Goal: Task Accomplishment & Management: Complete application form

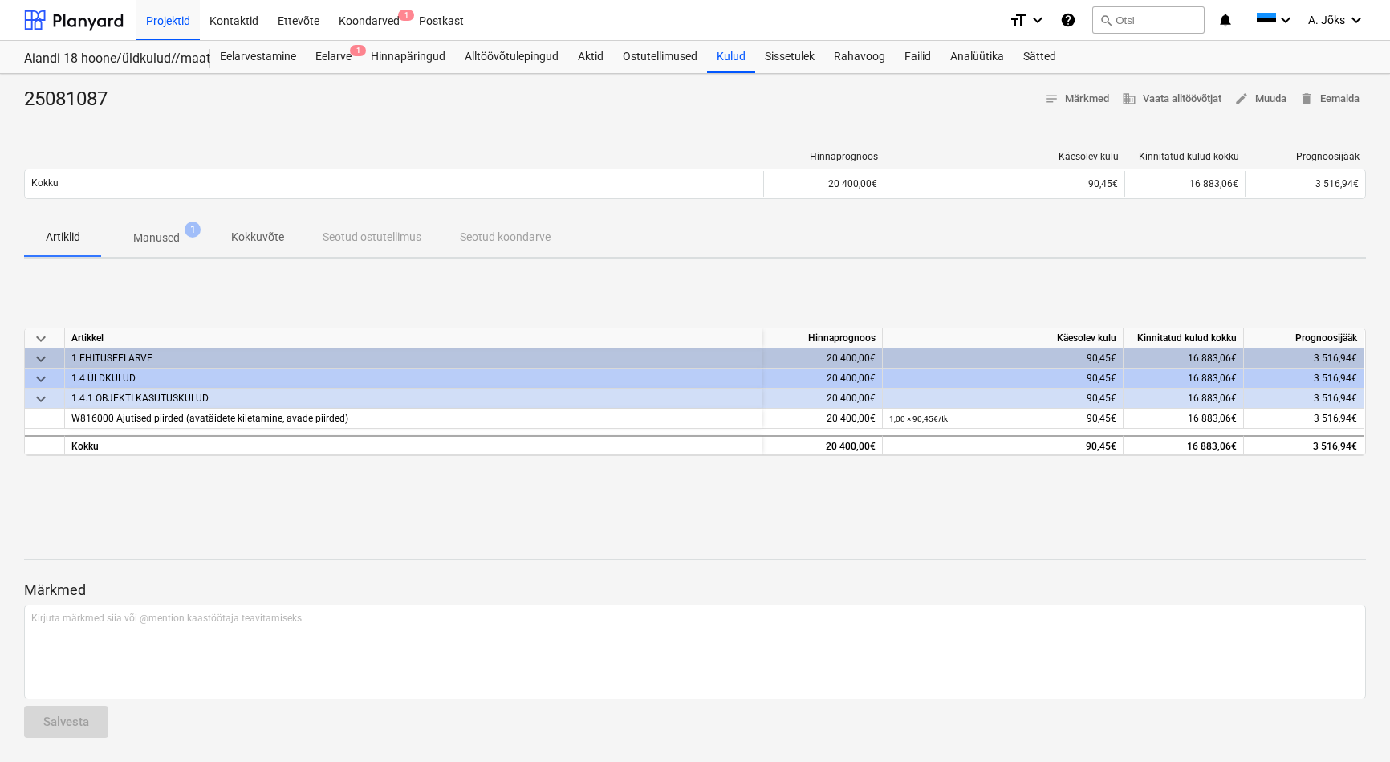
scroll to position [1, 0]
click at [356, 17] on div "Koondarved 1" at bounding box center [369, 18] width 80 height 41
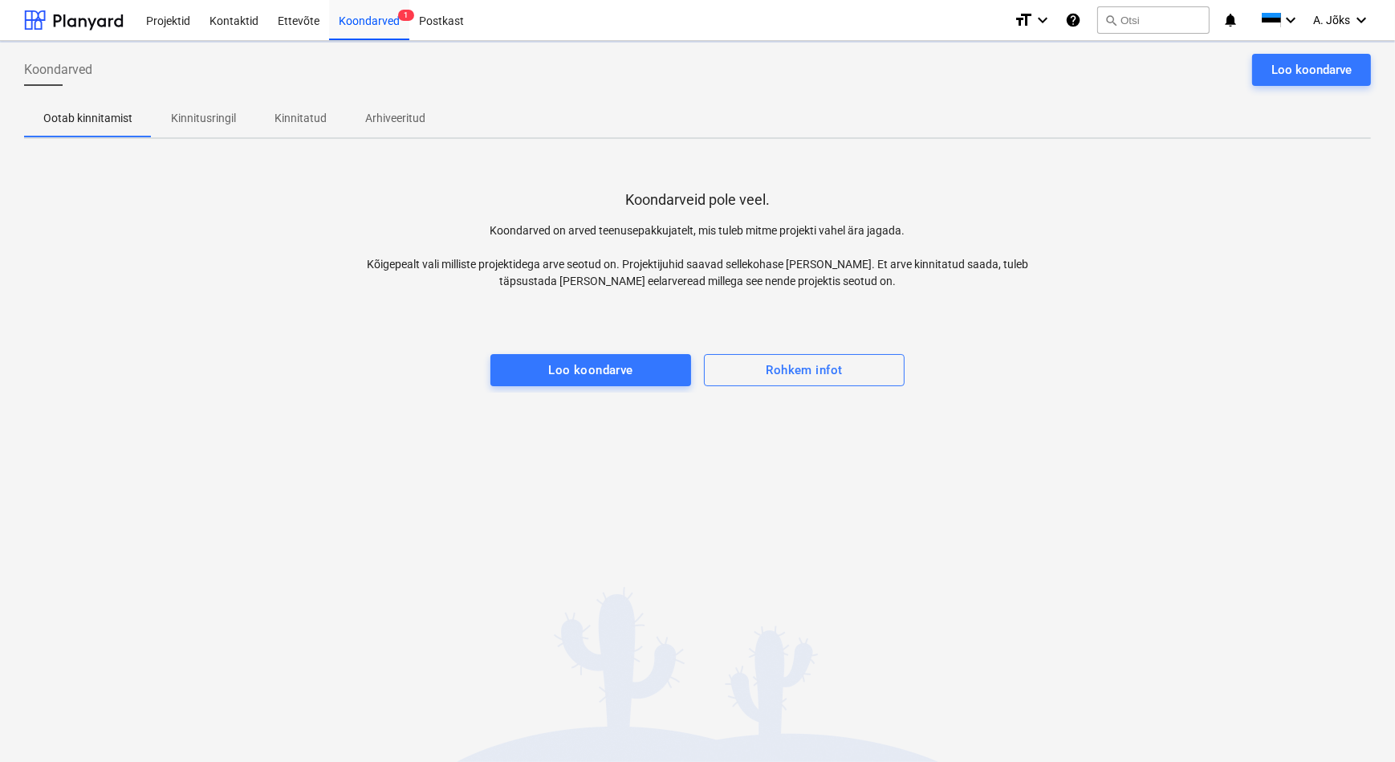
click at [199, 122] on p "Kinnitusringil" at bounding box center [203, 118] width 65 height 17
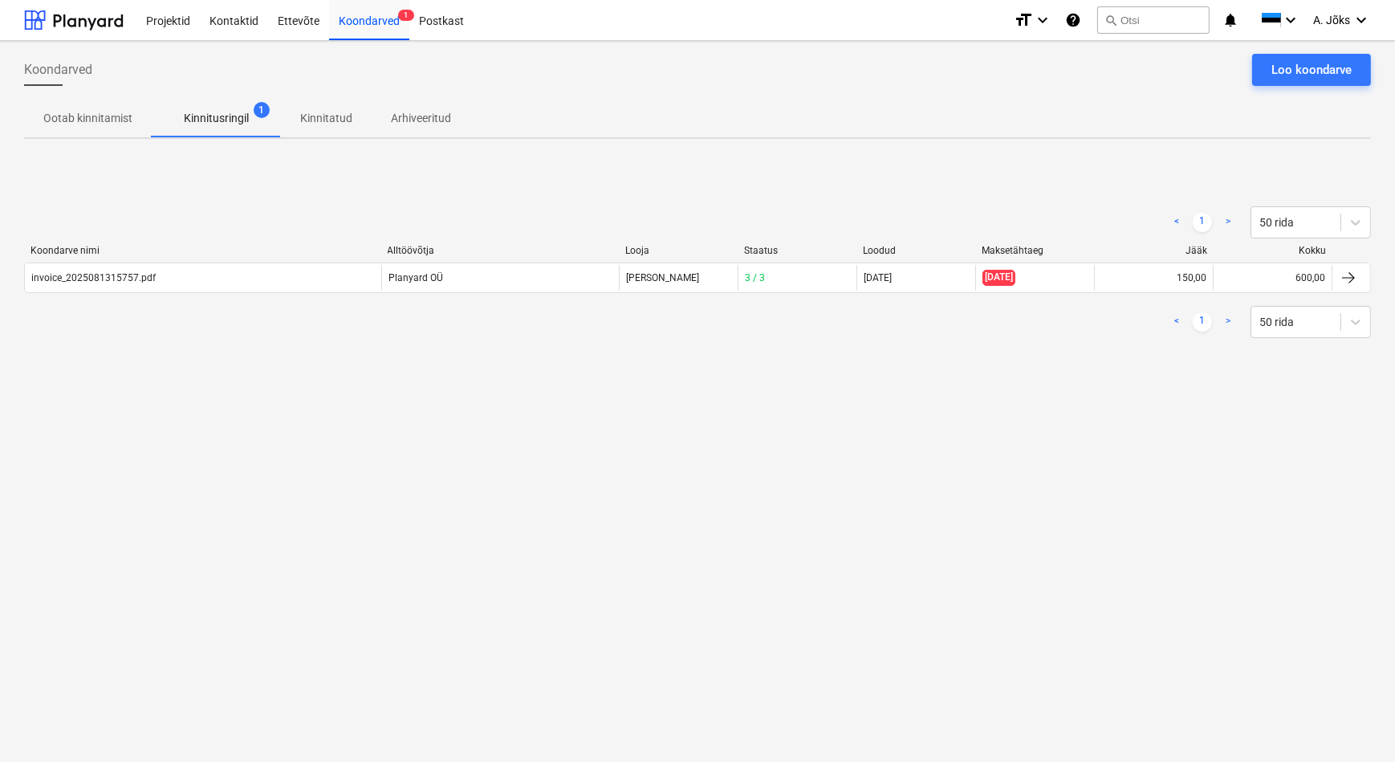
click at [745, 442] on div "Koondarved Loo koondarve Ootab kinnitamist Kinnitusringil 1 Kinnitatud Arhiveer…" at bounding box center [697, 401] width 1395 height 721
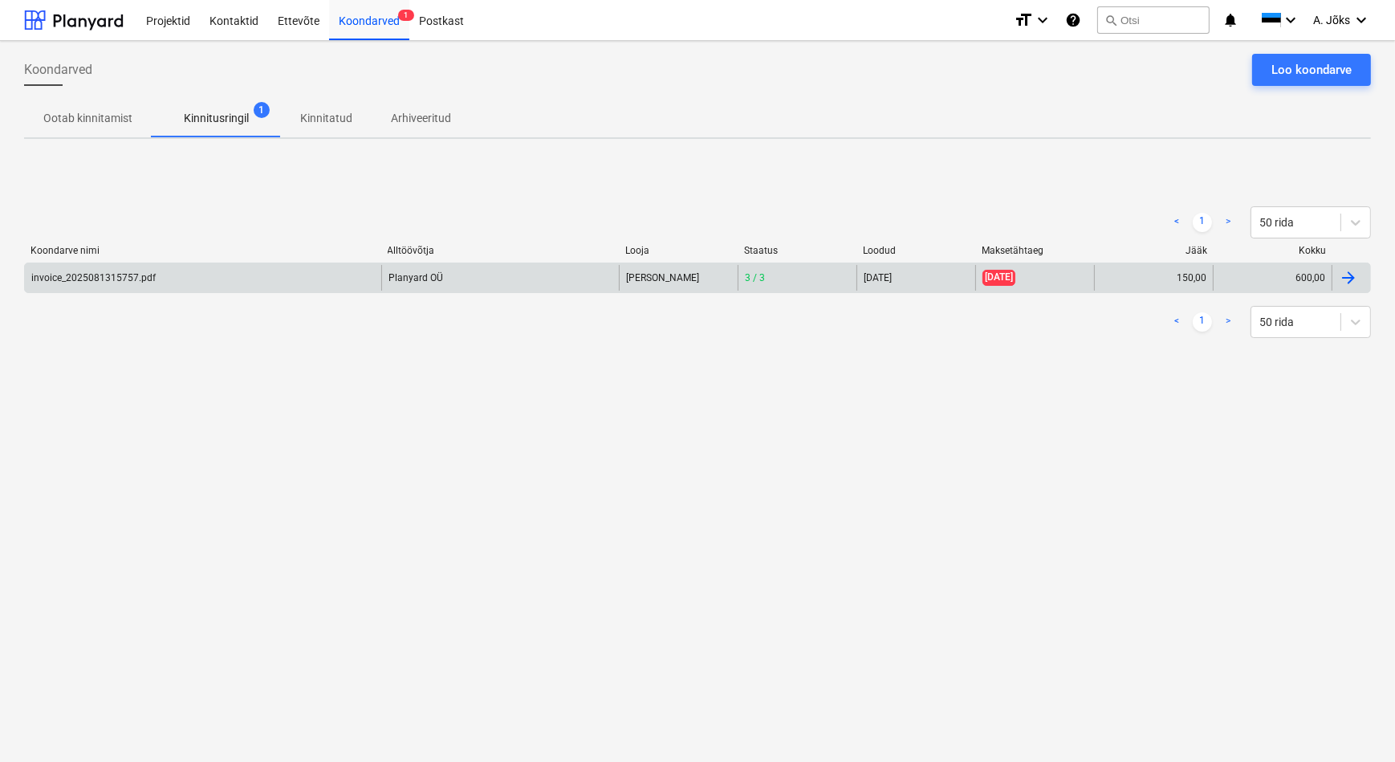
click at [71, 280] on div "invoice_2025081315757.pdf" at bounding box center [93, 277] width 124 height 11
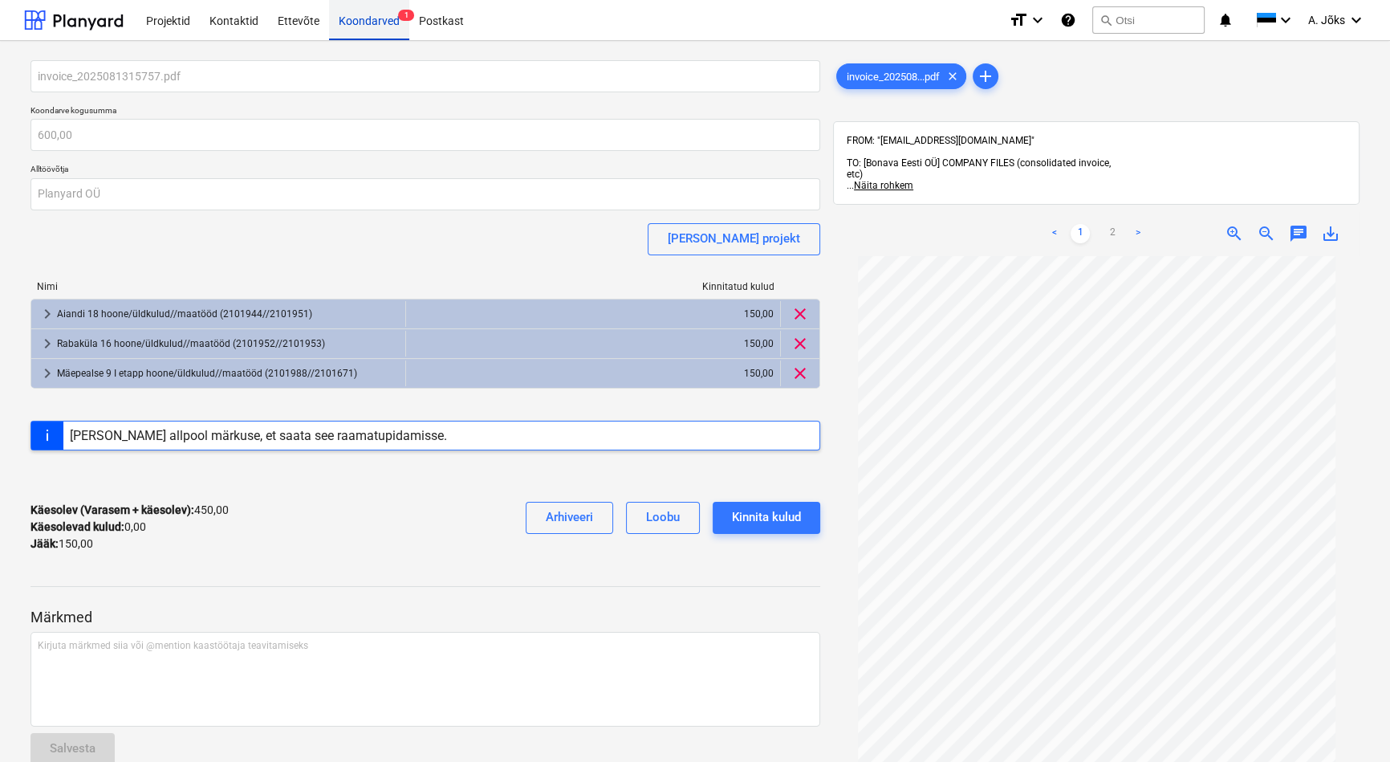
click at [360, 21] on div "Koondarved 1" at bounding box center [369, 19] width 80 height 41
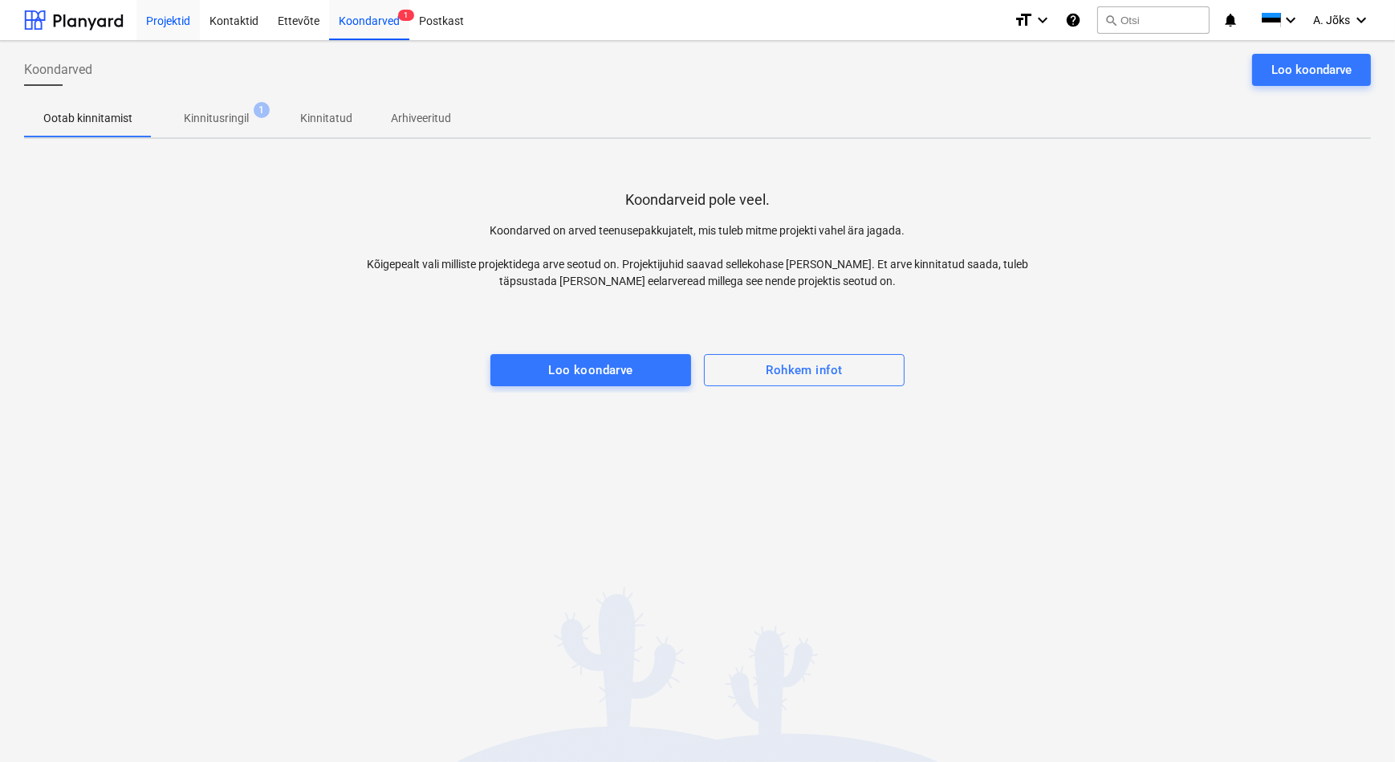
click at [158, 13] on div "Projektid" at bounding box center [167, 19] width 63 height 41
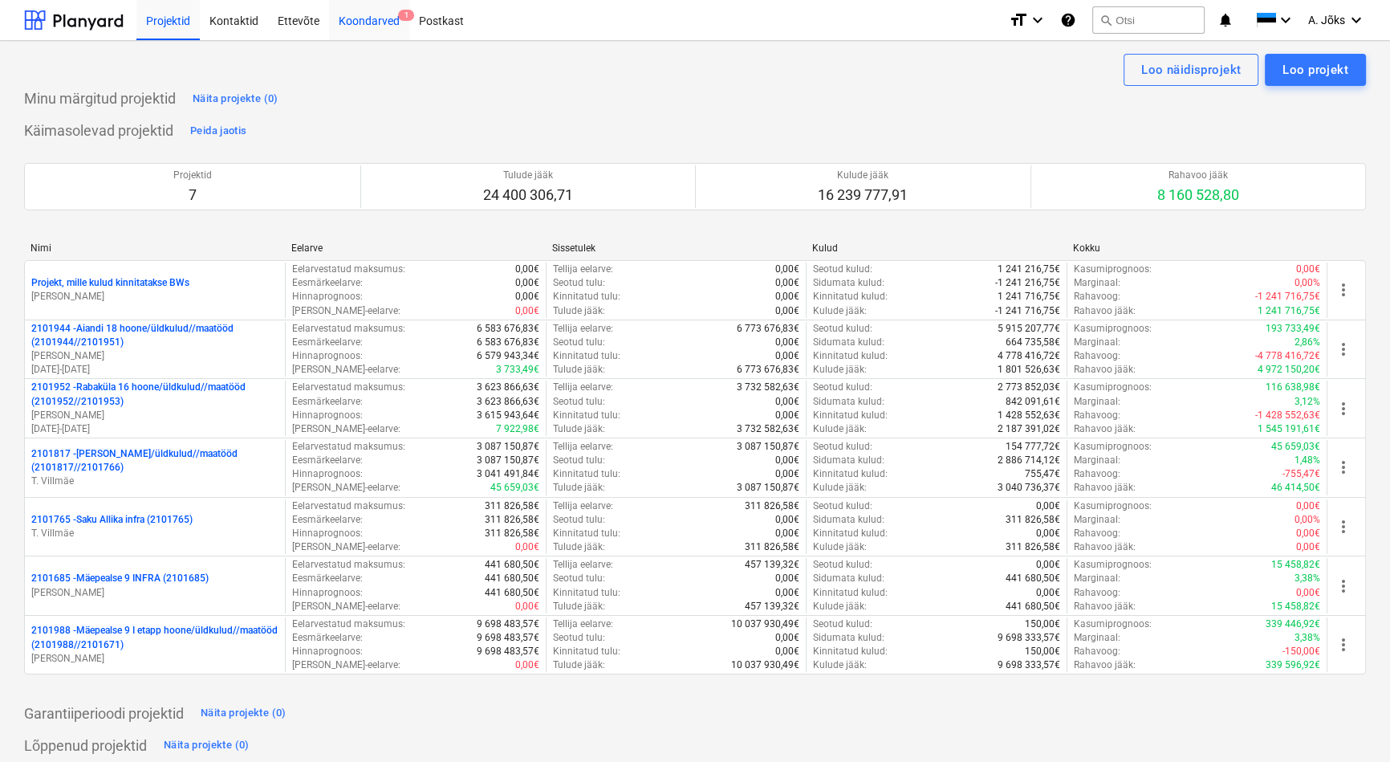
click at [355, 20] on div "Koondarved 1" at bounding box center [369, 19] width 80 height 41
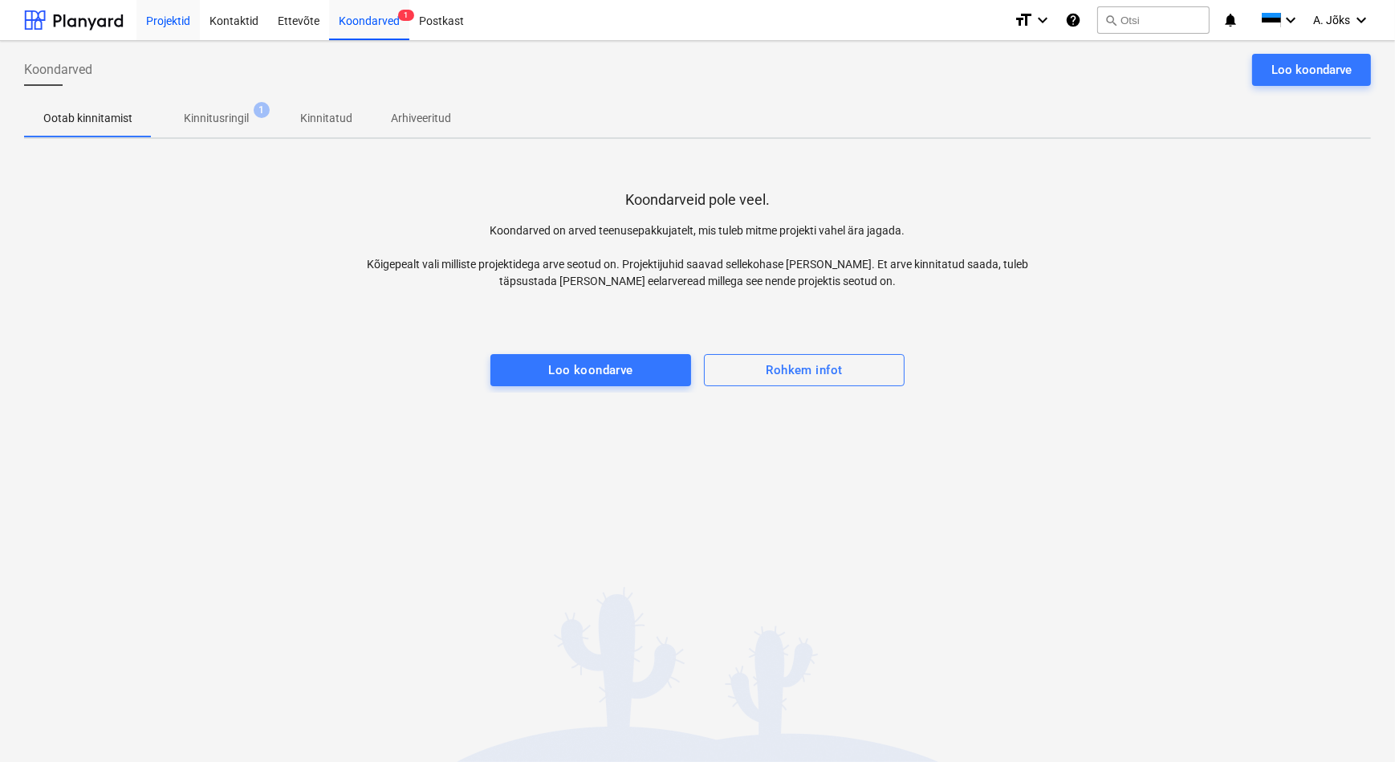
click at [168, 14] on div "Projektid" at bounding box center [167, 19] width 63 height 41
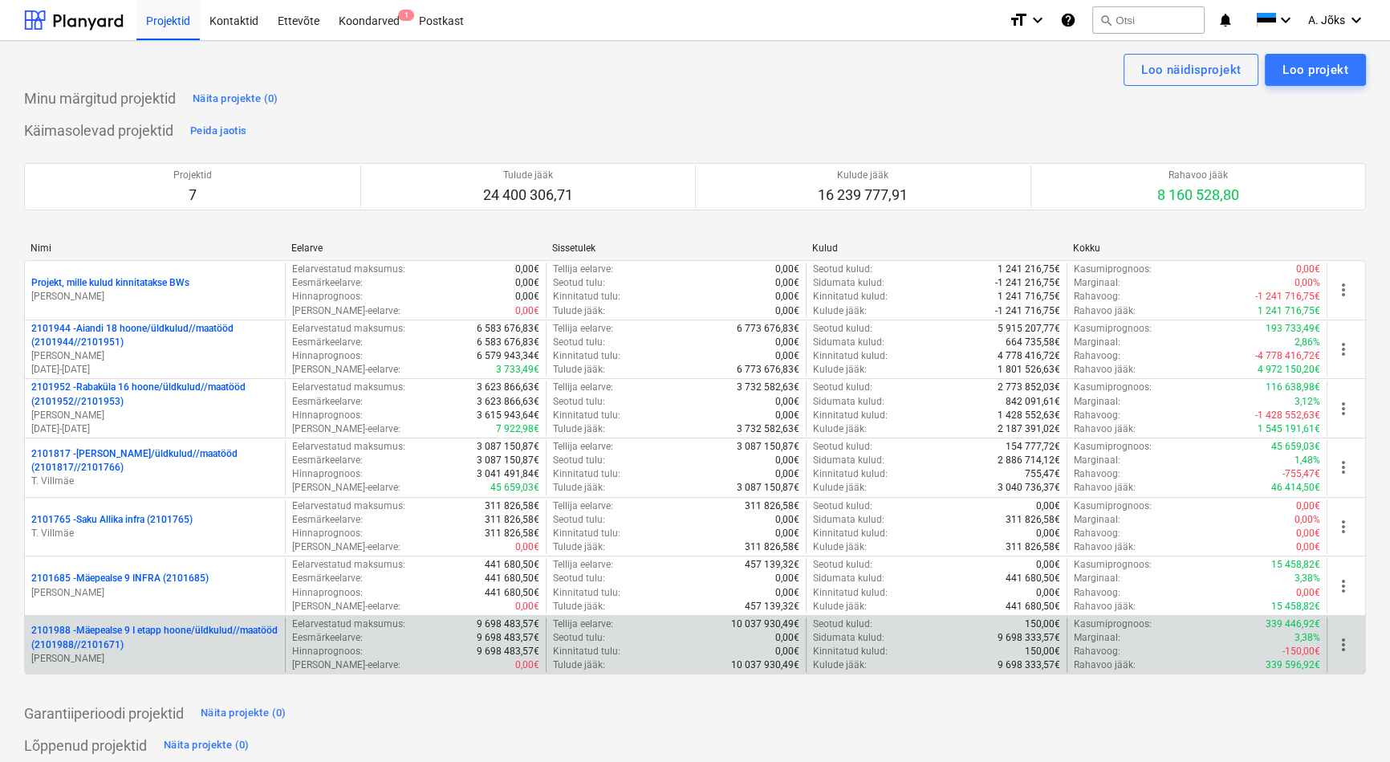
click at [175, 637] on p "2101988 - Mäepealse 9 I etapp hoone/üldkulud//maatööd (2101988//2101671)" at bounding box center [154, 637] width 247 height 27
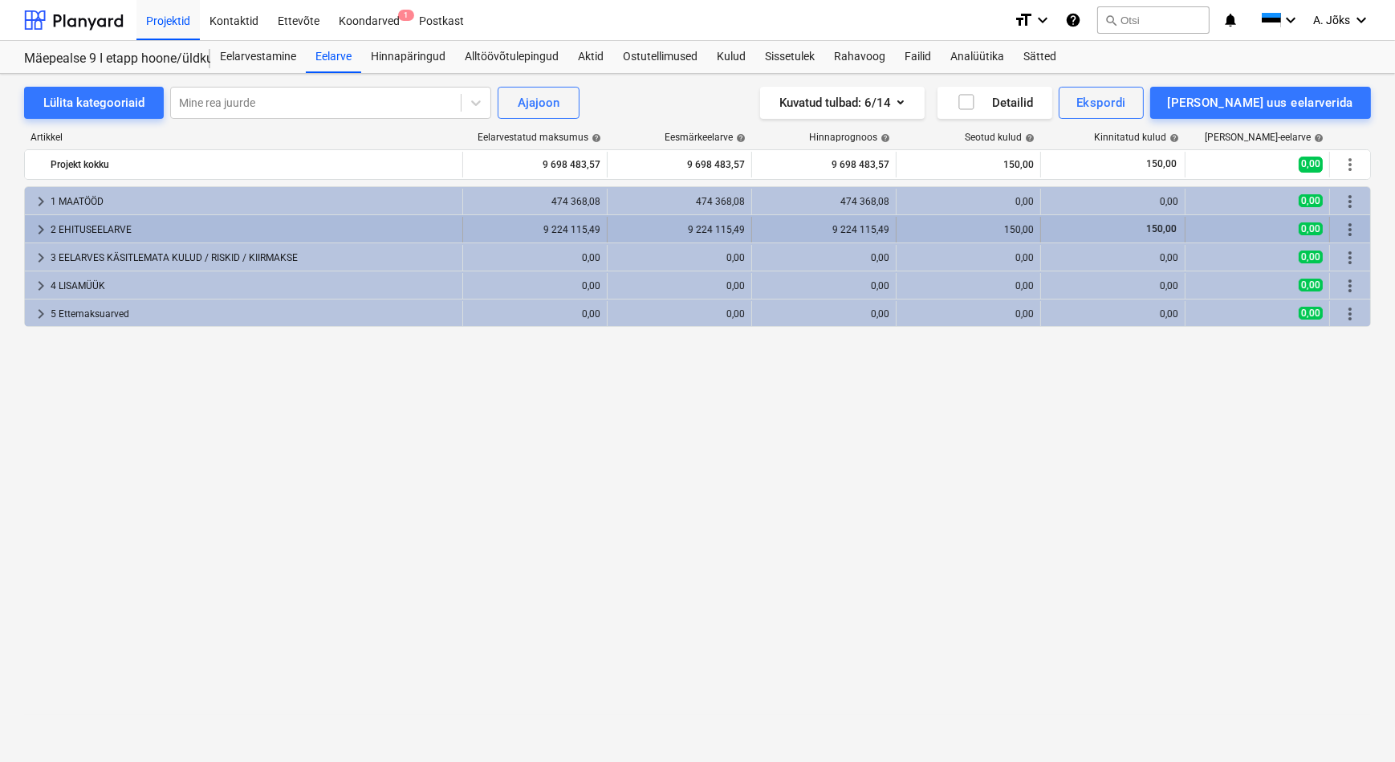
click at [1126, 221] on div "150,00" at bounding box center [1113, 230] width 131 height 26
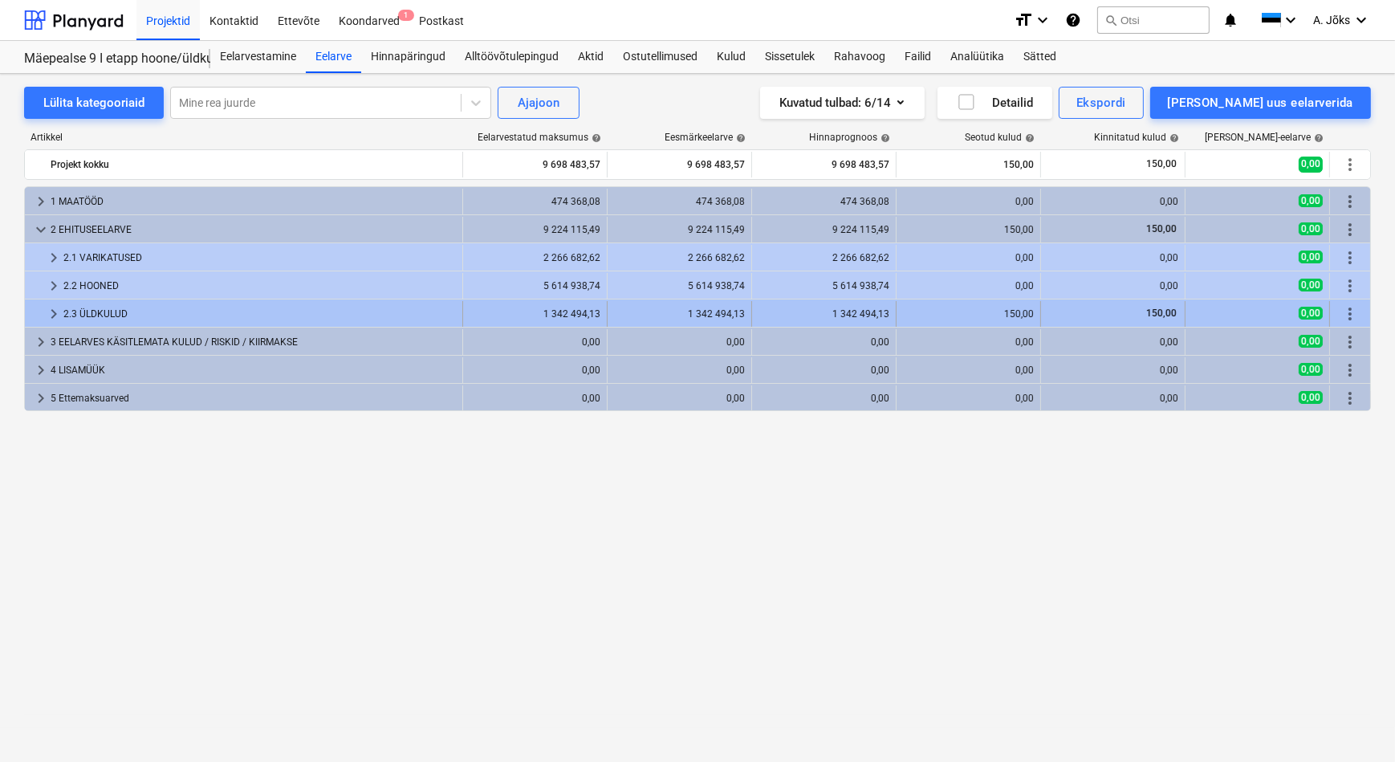
click at [1073, 311] on div "150,00" at bounding box center [1113, 314] width 131 height 14
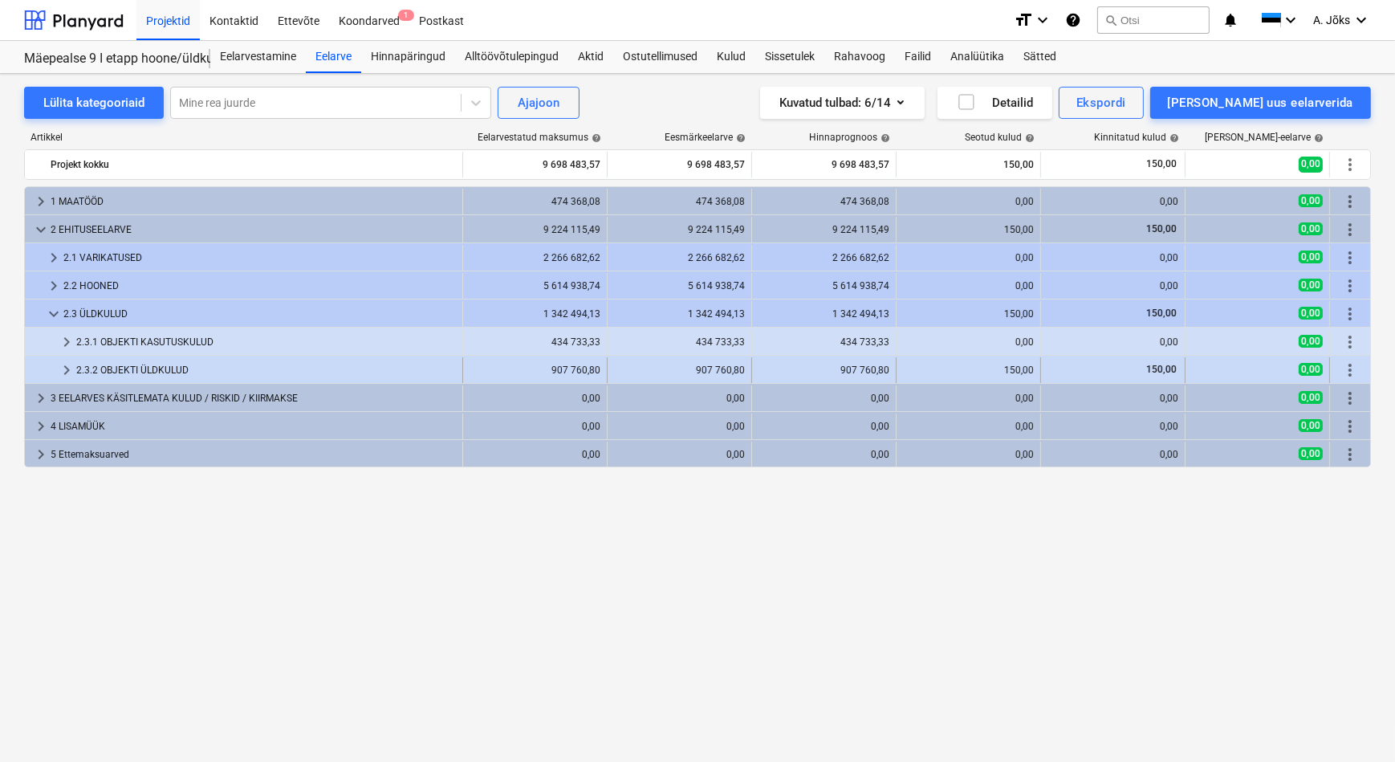
click at [1028, 370] on div "150,00" at bounding box center [968, 369] width 131 height 11
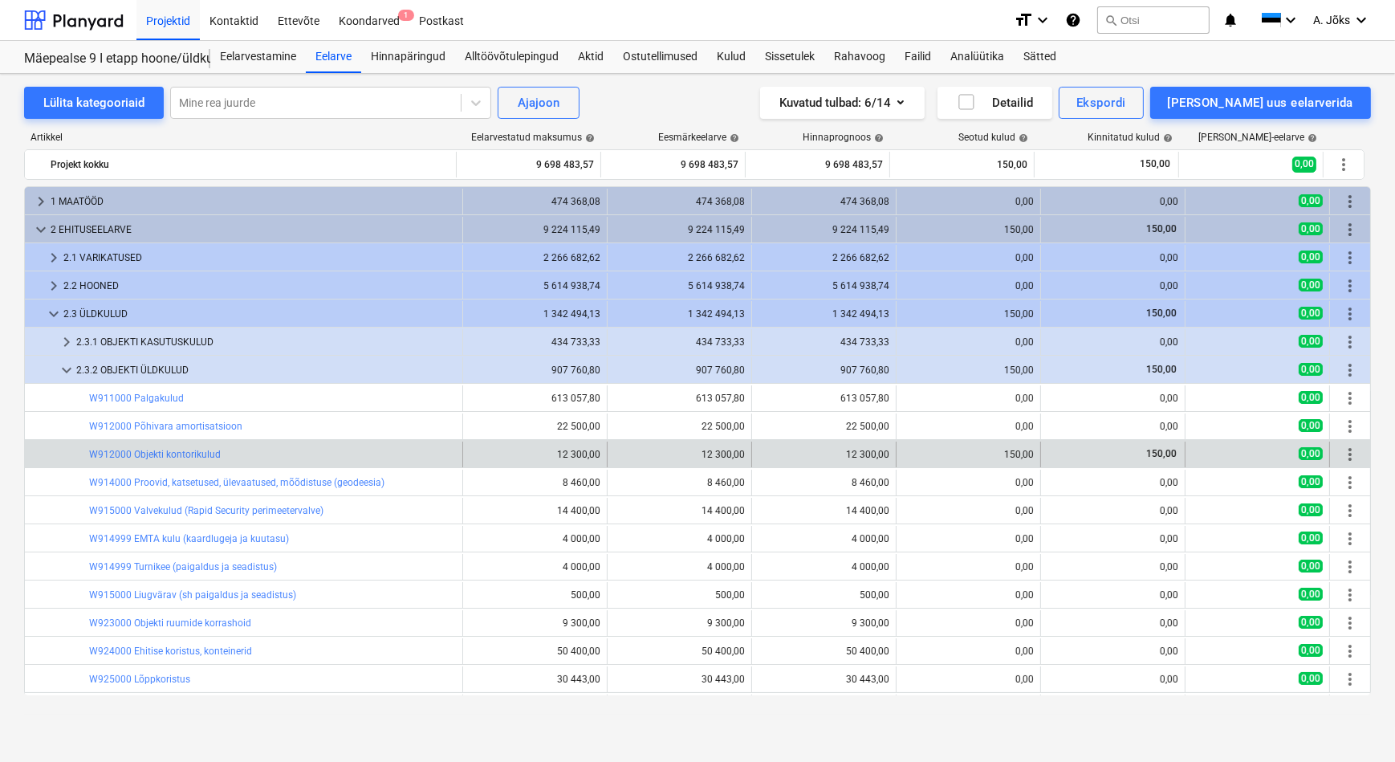
click at [1014, 457] on div "150,00" at bounding box center [968, 454] width 131 height 11
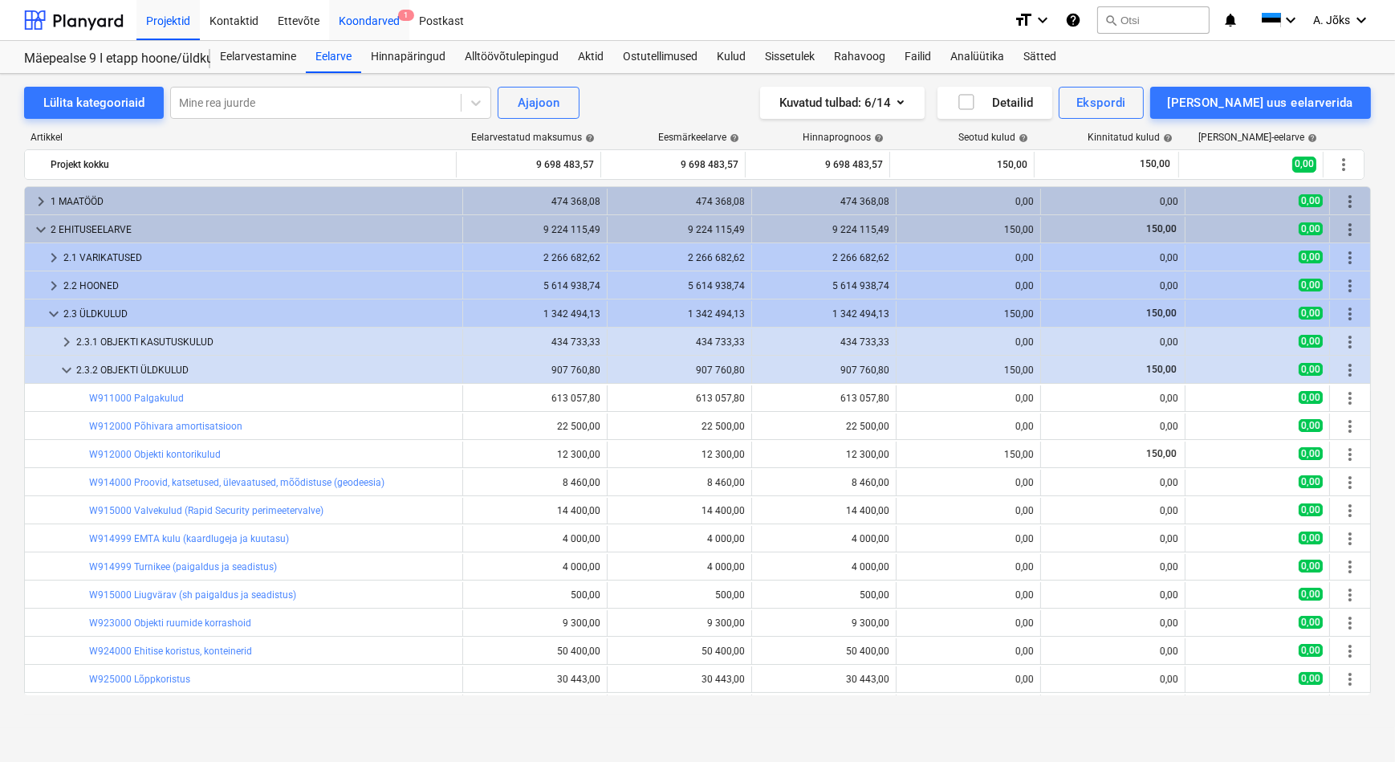
click at [374, 22] on div "Koondarved 1" at bounding box center [369, 19] width 80 height 41
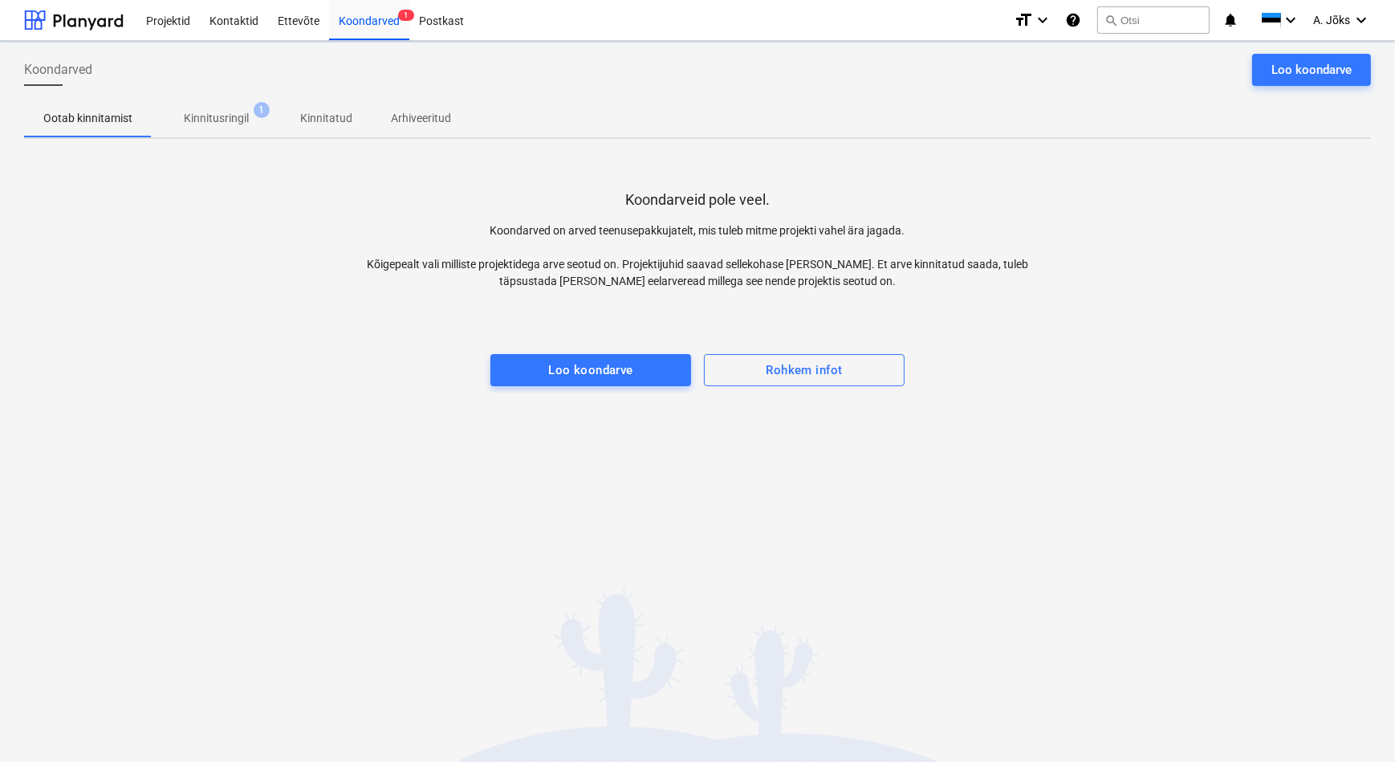
click at [210, 113] on p "Kinnitusringil" at bounding box center [216, 118] width 65 height 17
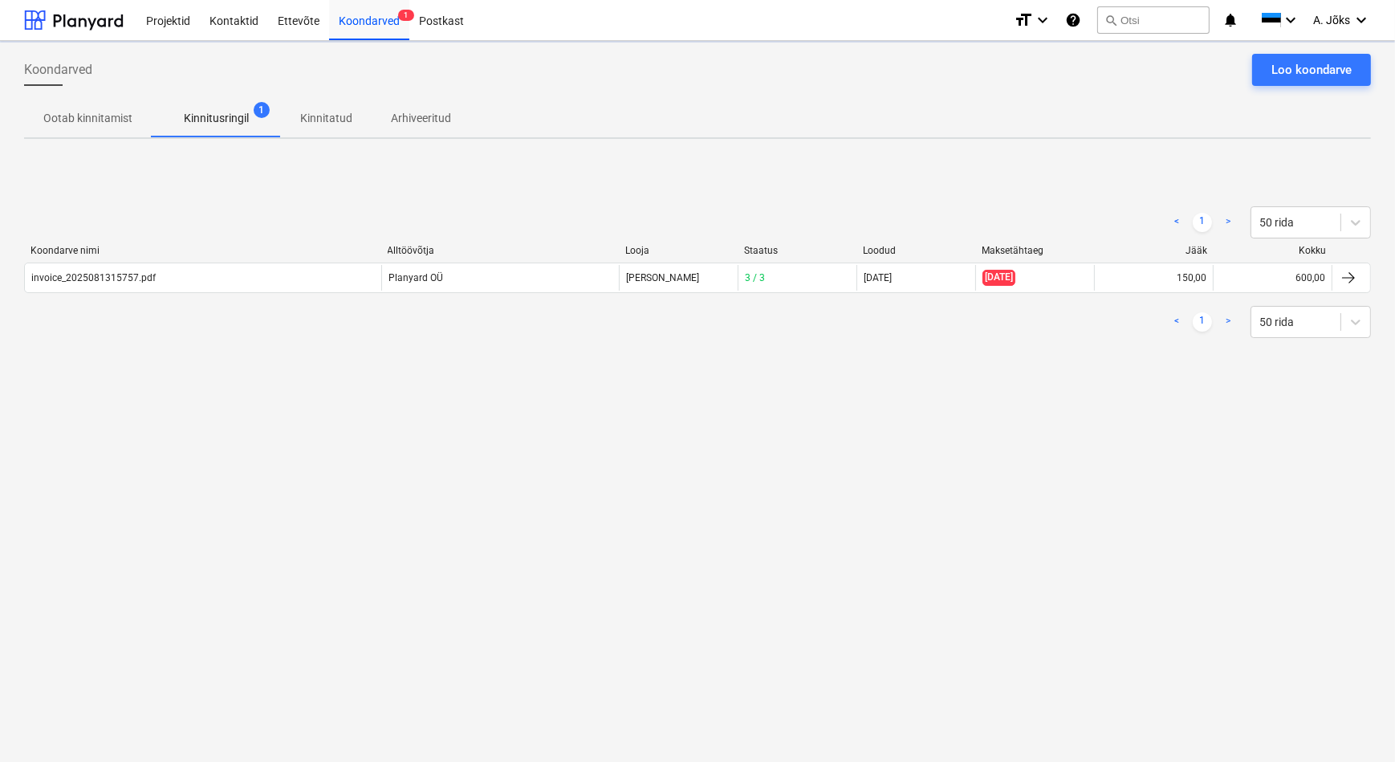
click at [188, 513] on div "Koondarved Loo koondarve Ootab kinnitamist Kinnitusringil 1 Kinnitatud Arhiveer…" at bounding box center [697, 401] width 1395 height 721
click at [1301, 58] on button "Loo koondarve" at bounding box center [1311, 70] width 119 height 32
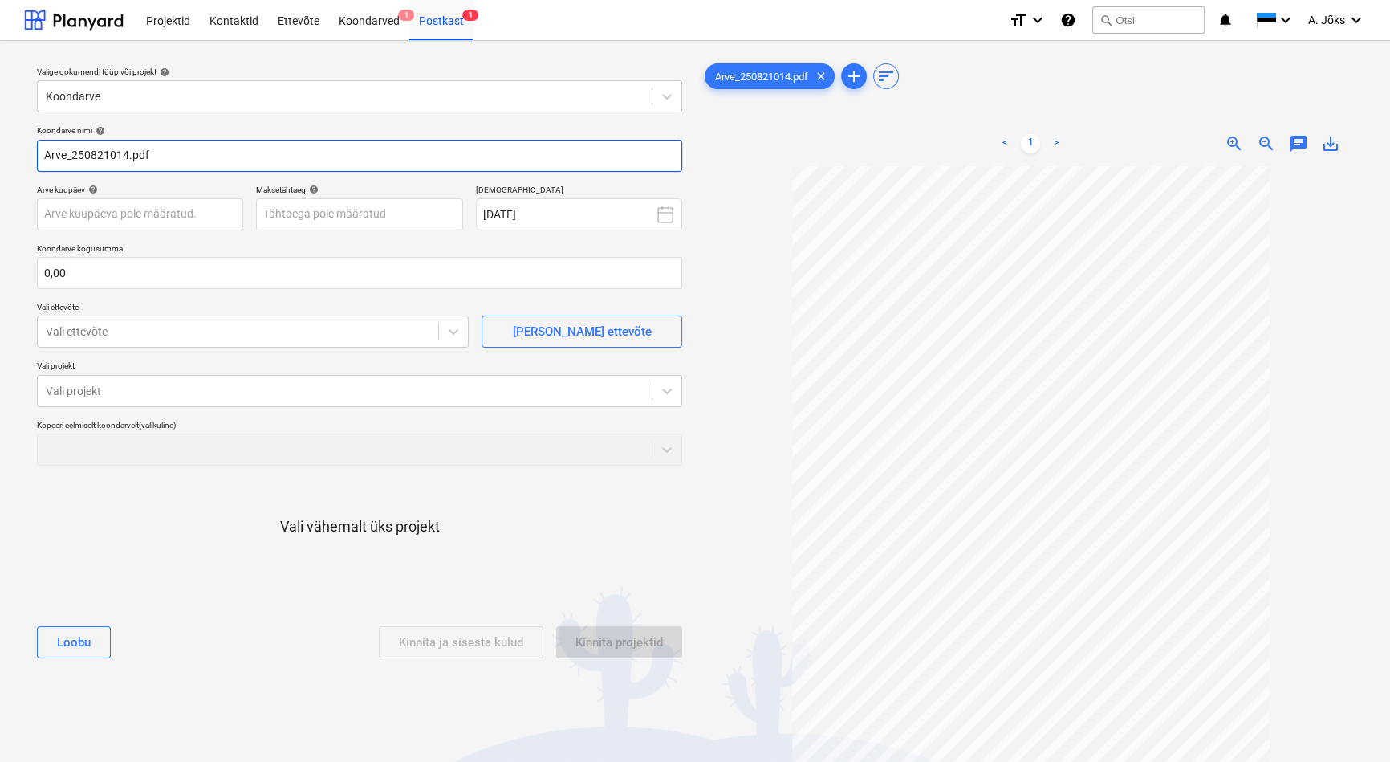
drag, startPoint x: 72, startPoint y: 159, endPoint x: 0, endPoint y: 159, distance: 72.3
click at [0, 159] on div "Valige dokumendi tüüp või projekt help Koondarve Koondarve nimi help Arve_25082…" at bounding box center [695, 471] width 1390 height 861
paste input "Bauhub OÜ"
type input "Bauhub OU arve 250821014.pdf"
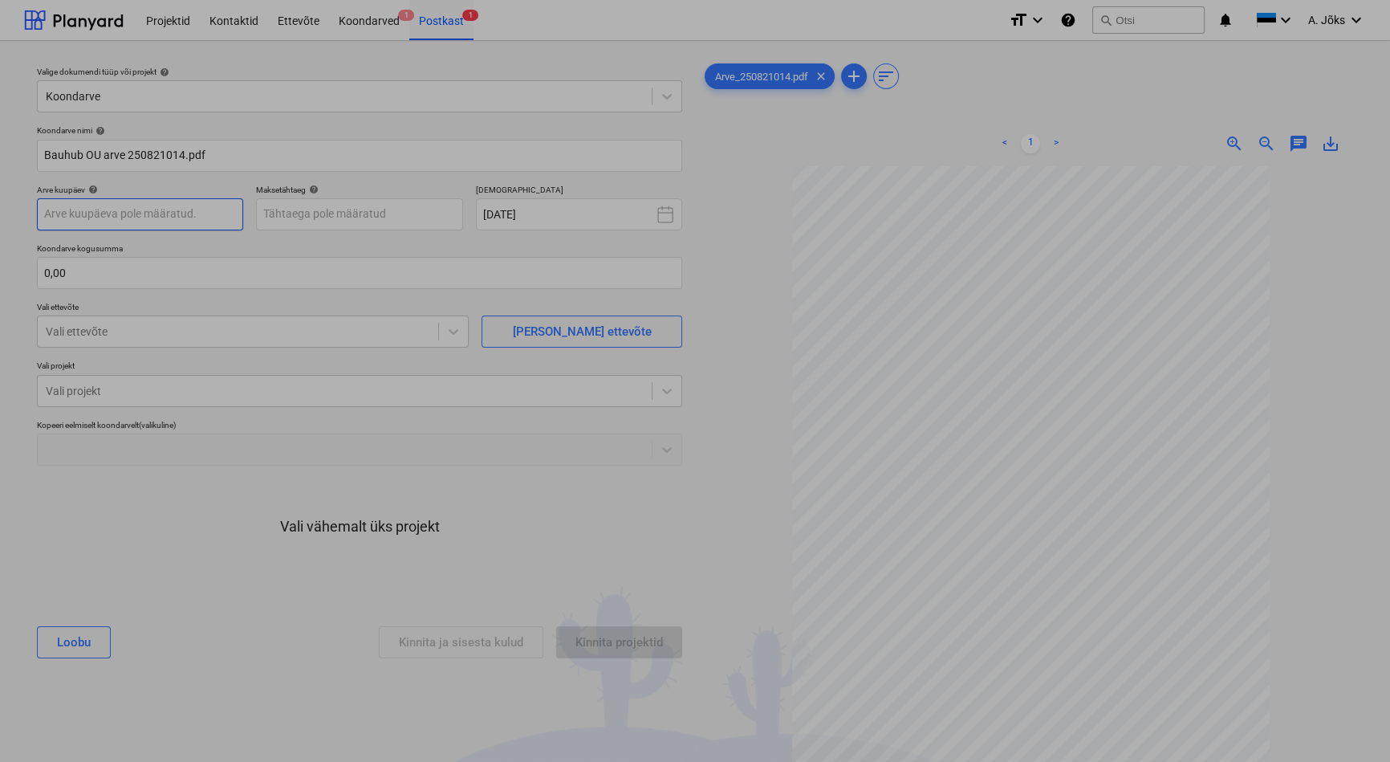
click at [128, 214] on body "Projektid Kontaktid Ettevõte Koondarved 1 Postkast 1 format_size keyboard_arrow…" at bounding box center [695, 381] width 1390 height 762
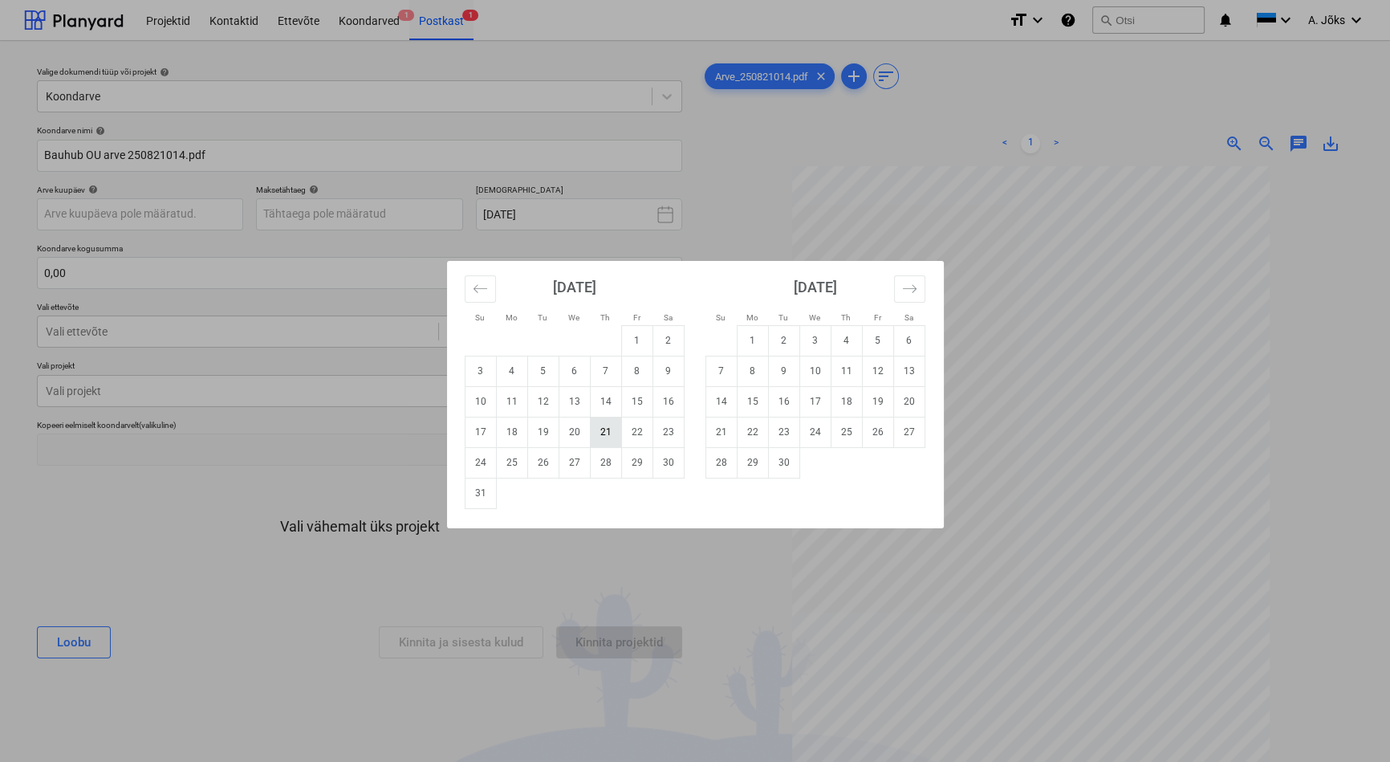
click at [597, 437] on td "21" at bounding box center [605, 432] width 31 height 31
type input "[DATE]"
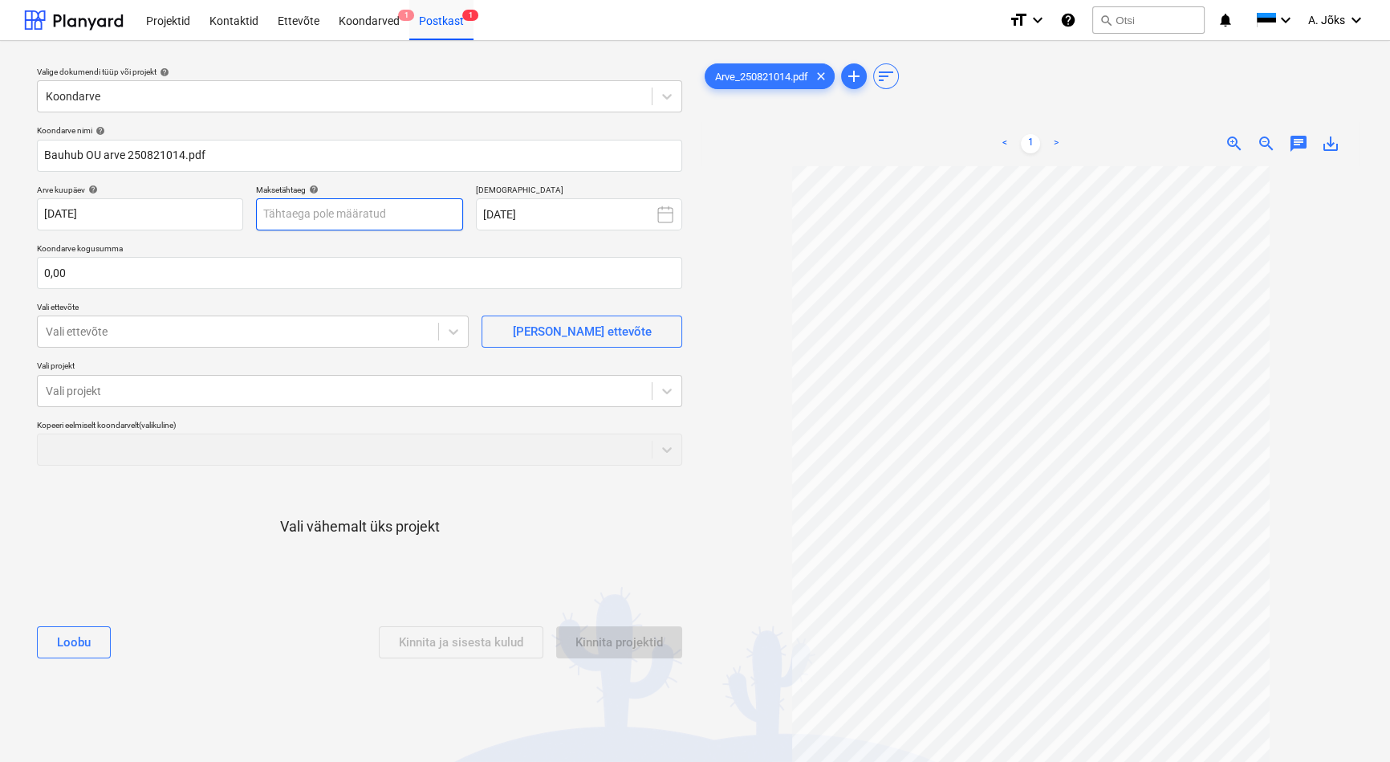
click at [300, 215] on body "Projektid Kontaktid Ettevõte Koondarved 1 Postkast 1 format_size keyboard_arrow…" at bounding box center [695, 381] width 1390 height 762
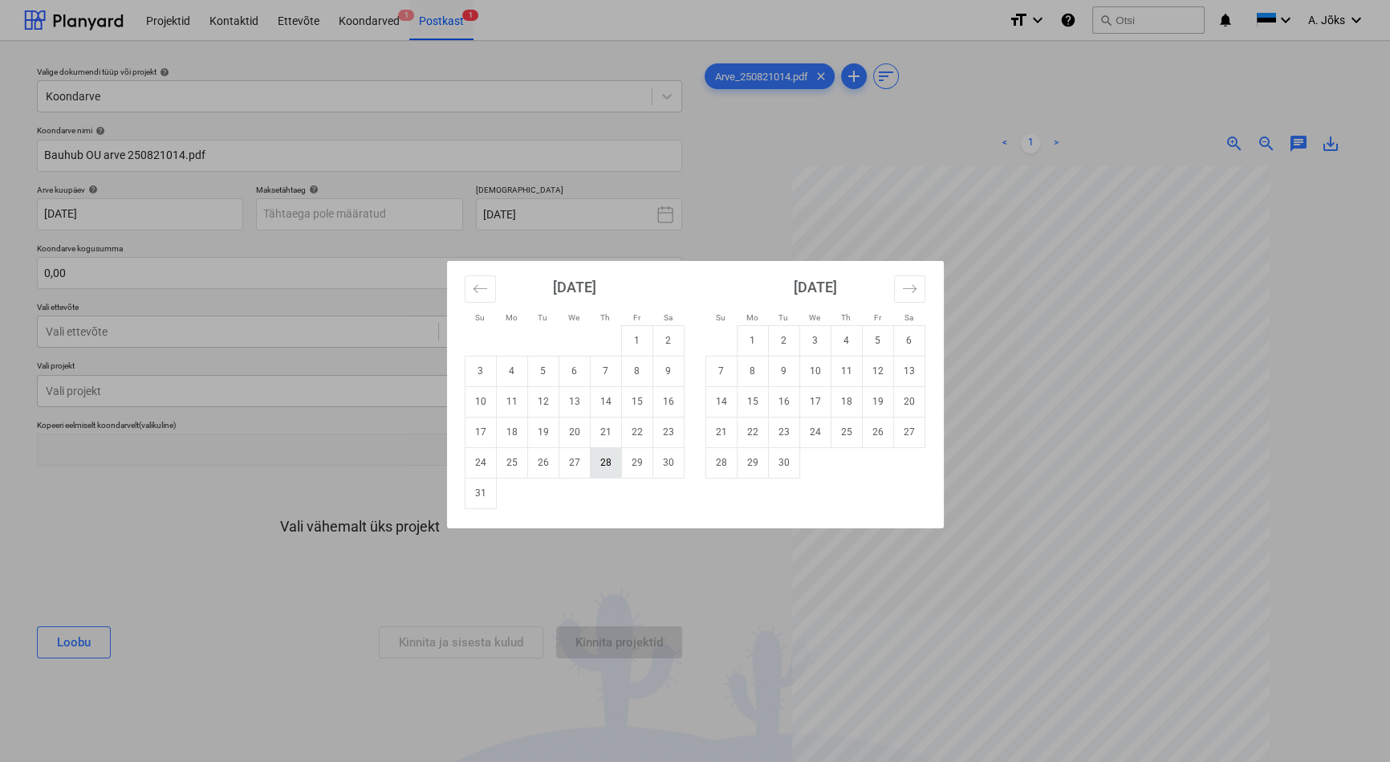
click at [599, 461] on td "28" at bounding box center [605, 462] width 31 height 31
type input "[DATE]"
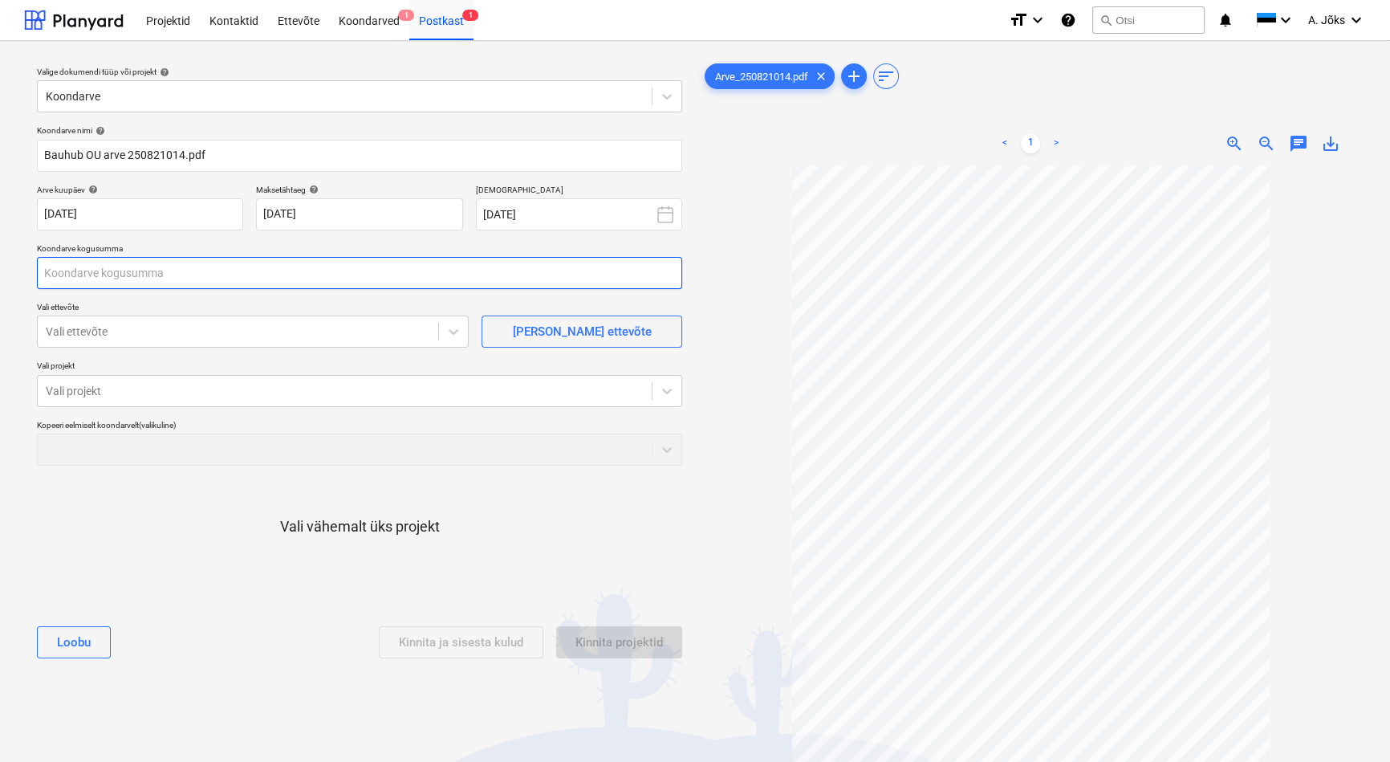
click at [265, 284] on input "text" at bounding box center [359, 273] width 645 height 32
type input "120,00"
click at [236, 330] on div at bounding box center [238, 332] width 385 height 16
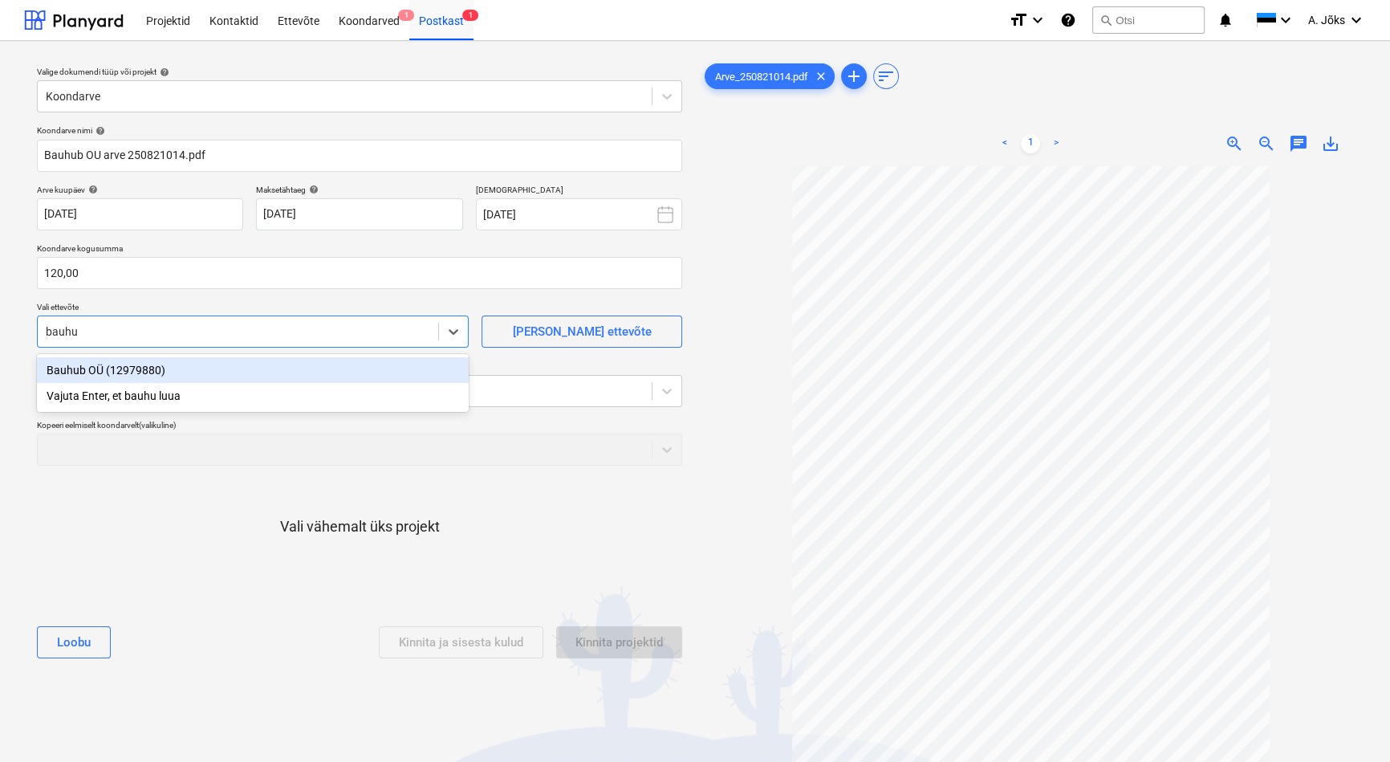
type input "bauhub"
click at [199, 372] on div "Bauhub OÜ (12979880)" at bounding box center [253, 370] width 432 height 26
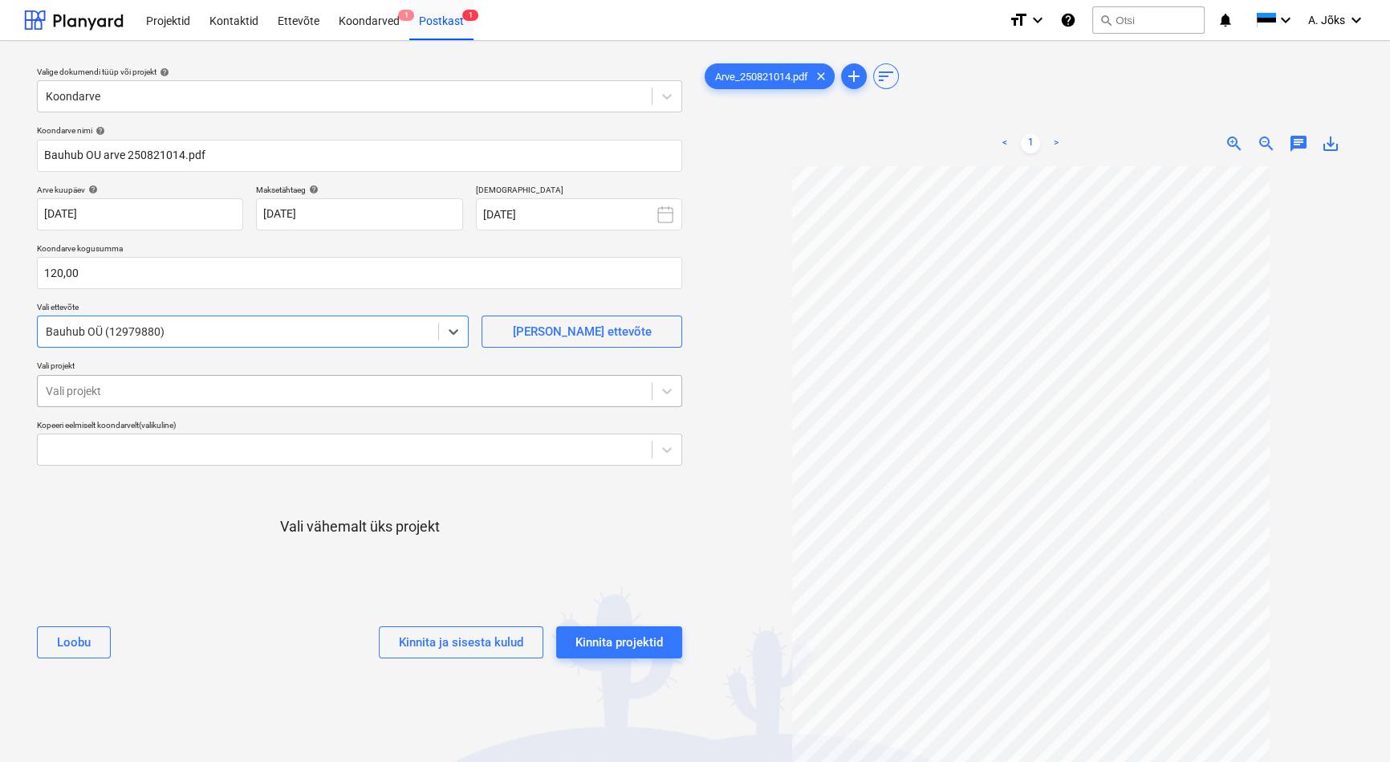
click at [200, 383] on div at bounding box center [345, 391] width 598 height 16
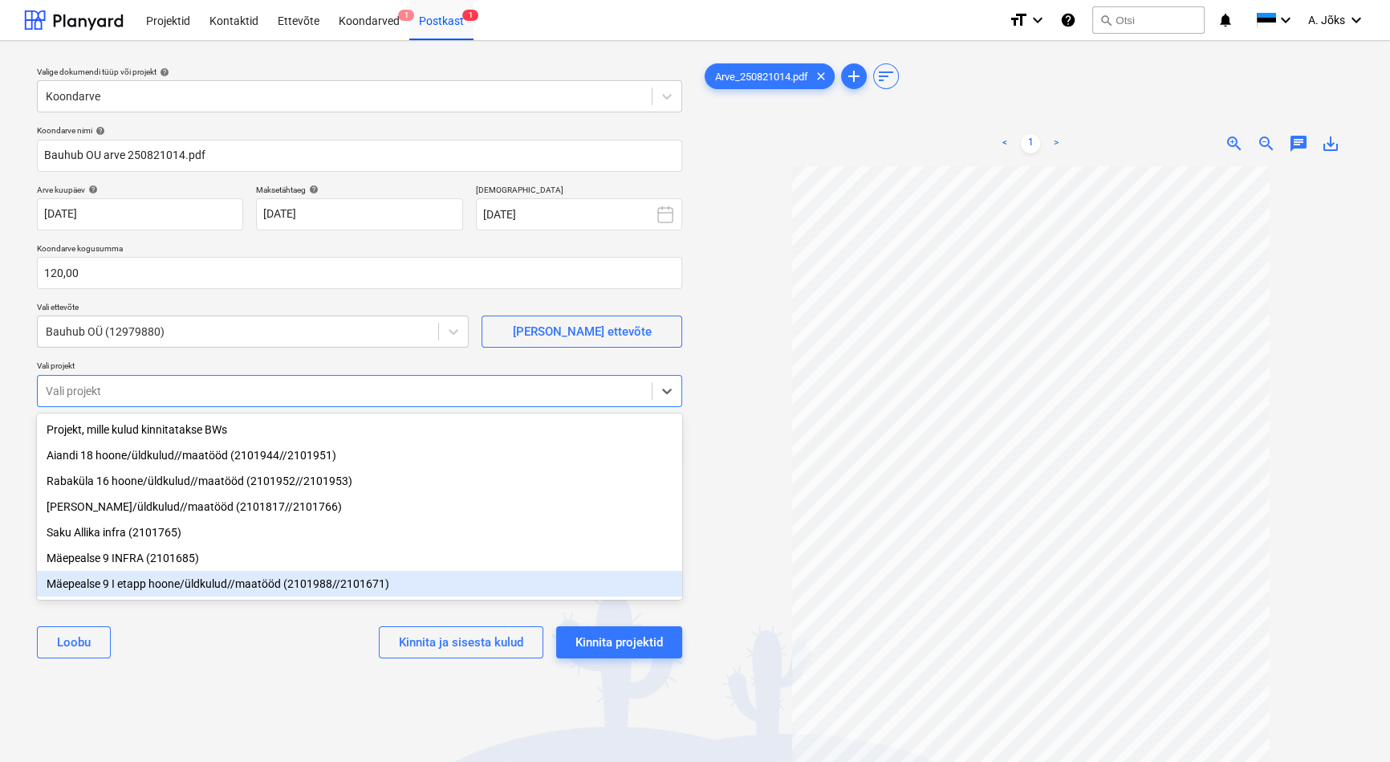
click at [169, 590] on div "Mäepealse 9 I etapp hoone/üldkulud//maatööd (2101988//2101671)" at bounding box center [359, 584] width 645 height 26
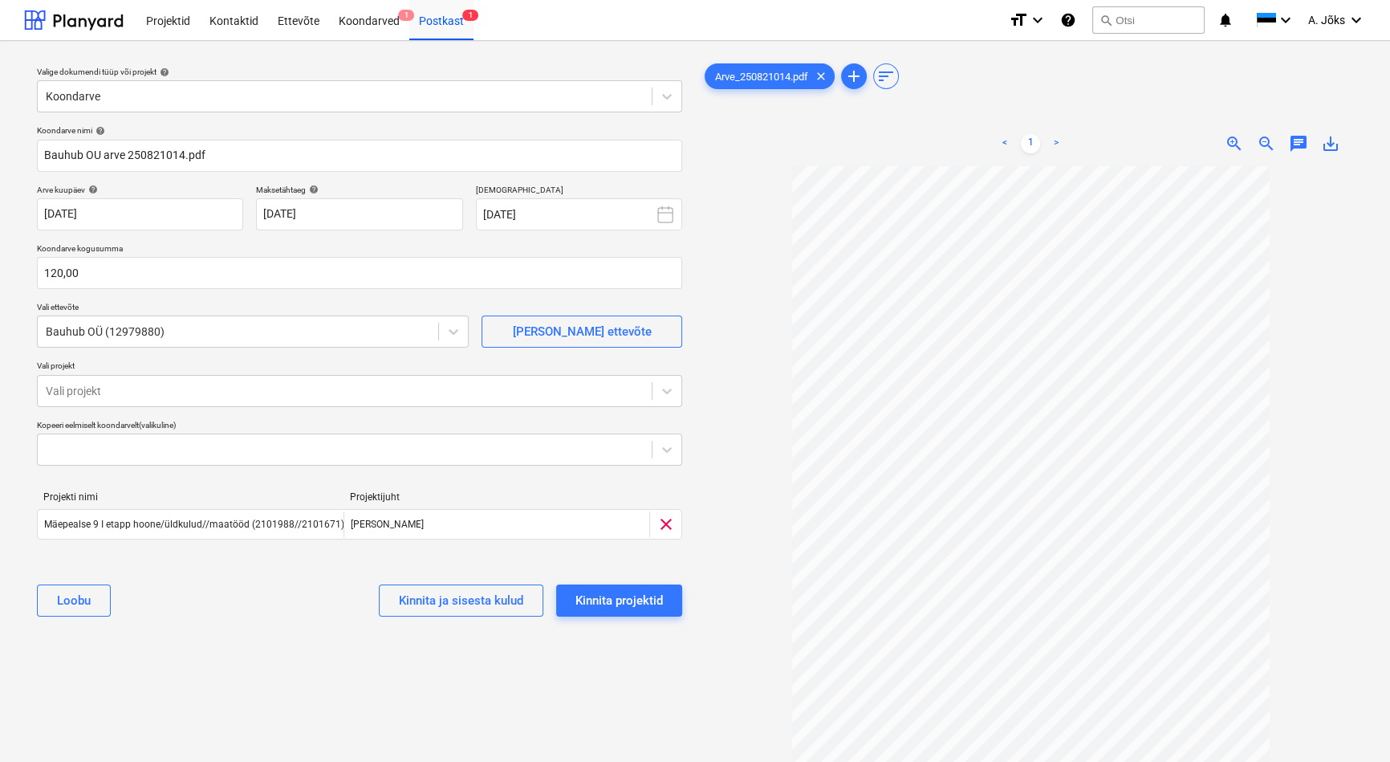
click at [221, 667] on div "Valige dokumendi tüüp või projekt help Koondarve Koondarve nimi help [PERSON_NA…" at bounding box center [359, 472] width 671 height 836
click at [636, 597] on div "Kinnita projektid" at bounding box center [620, 600] width 88 height 21
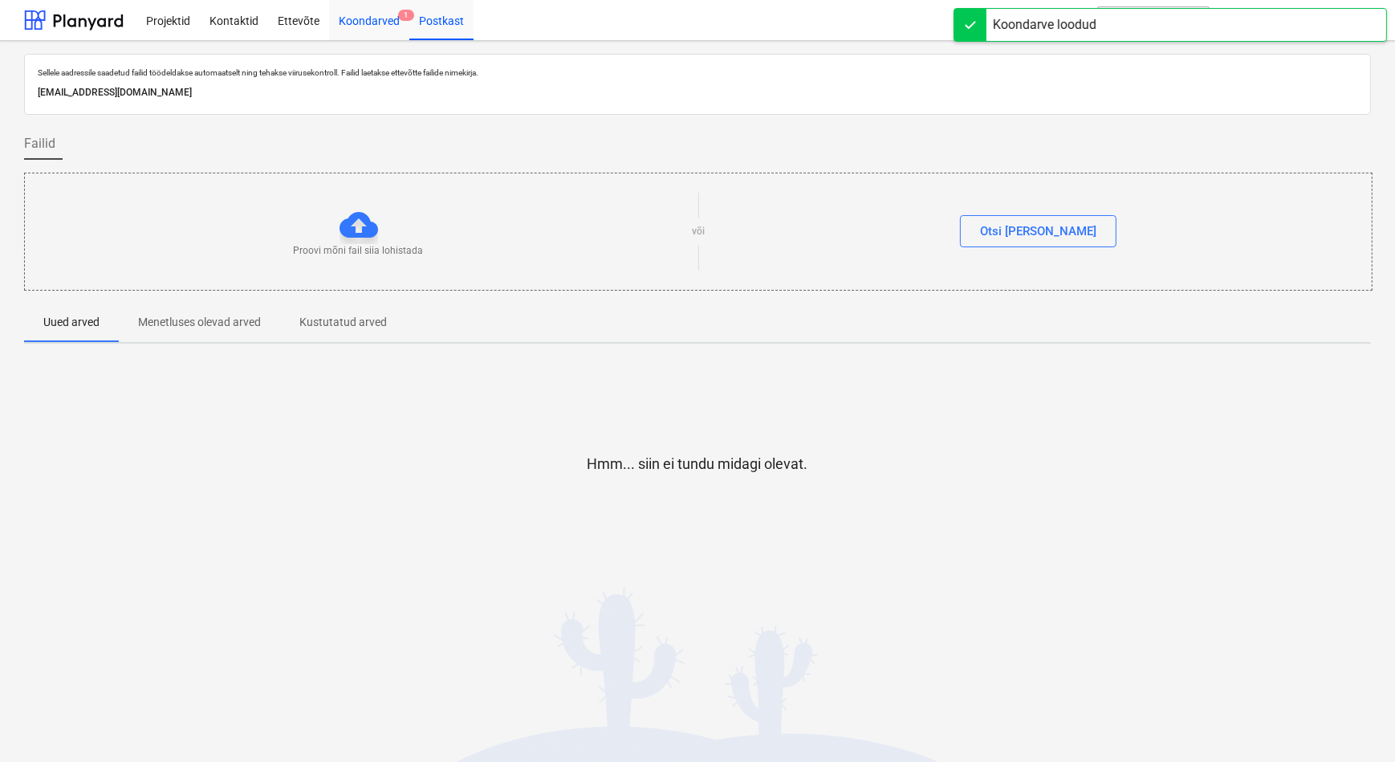
click at [372, 28] on div "Koondarved 1" at bounding box center [369, 19] width 80 height 41
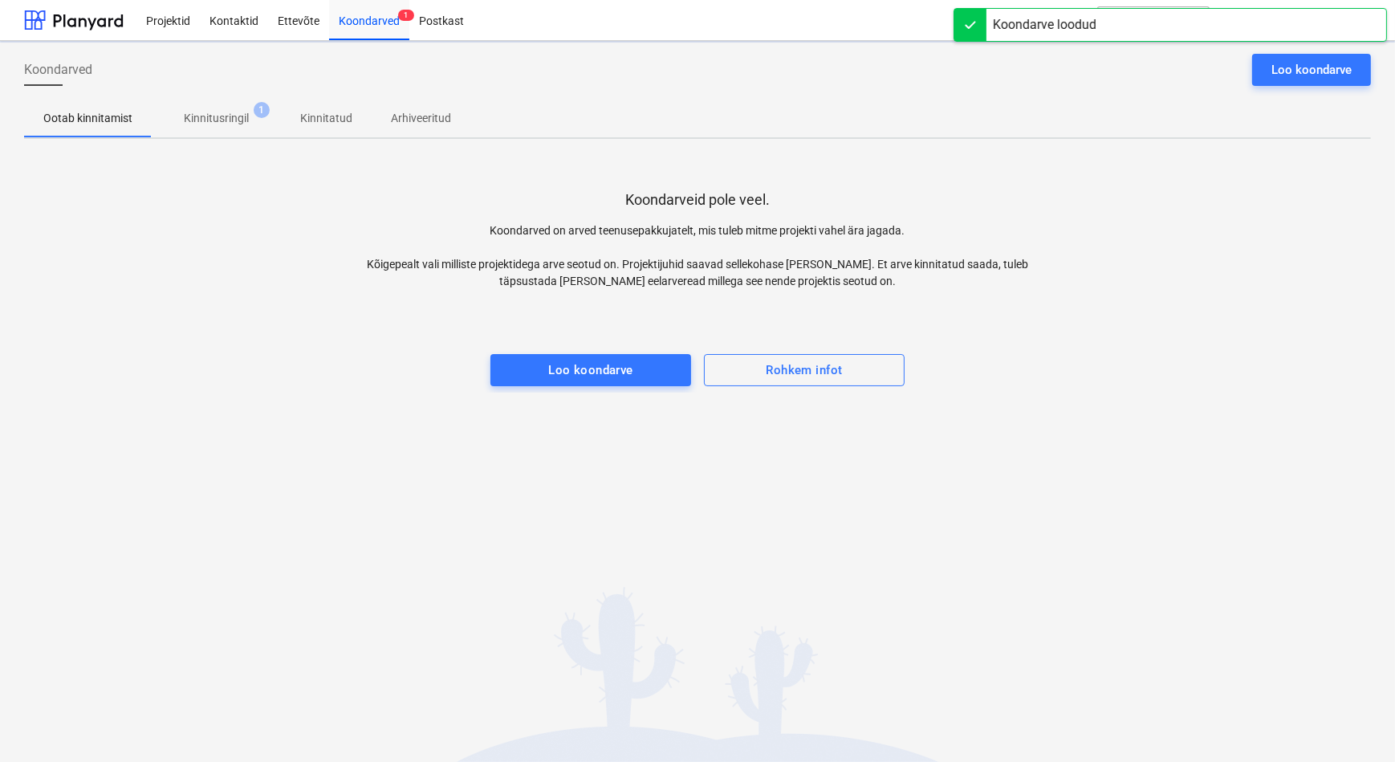
drag, startPoint x: 332, startPoint y: 345, endPoint x: 225, endPoint y: 141, distance: 230.2
click at [332, 344] on div at bounding box center [697, 338] width 1347 height 32
click at [214, 120] on p "Kinnitusringil" at bounding box center [216, 118] width 65 height 17
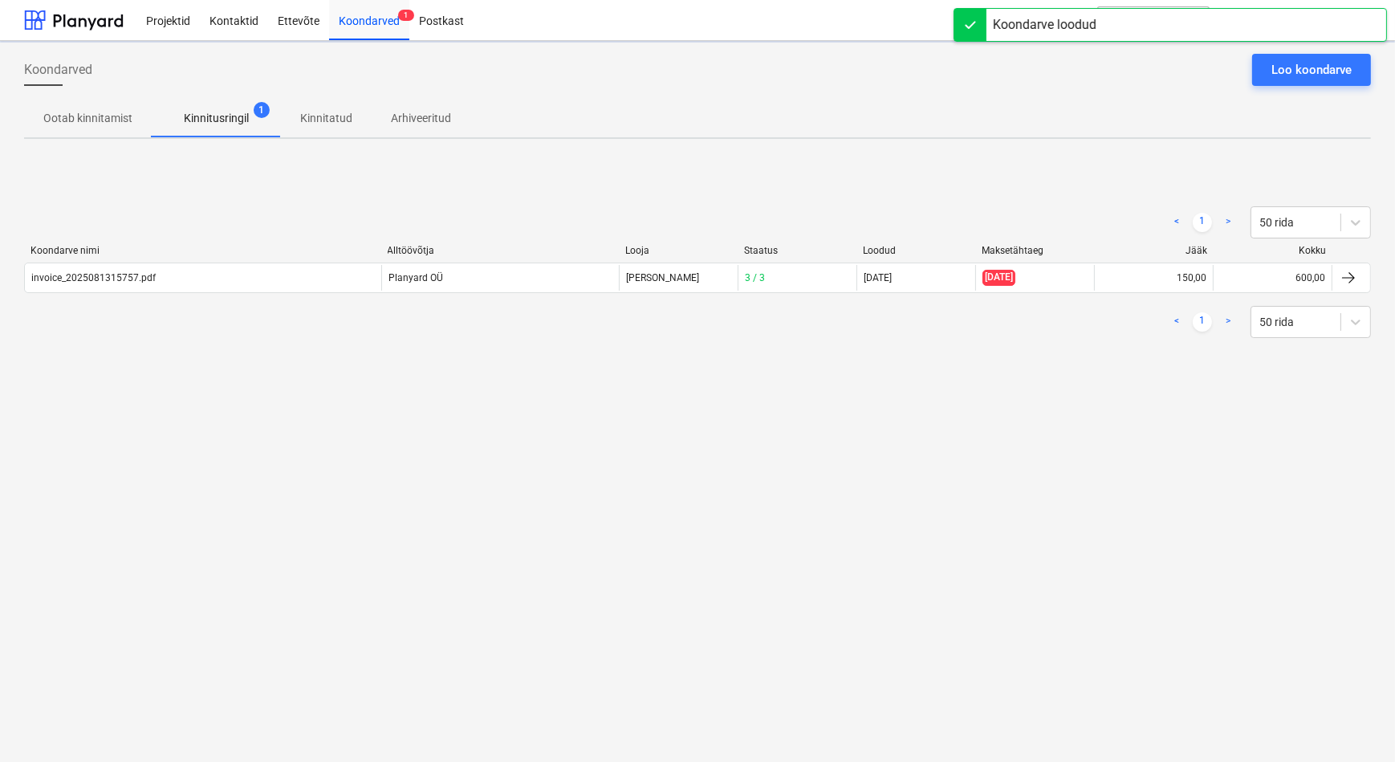
click at [275, 409] on div "Koondarved Loo koondarve Ootab kinnitamist Kinnitusringil 1 Kinnitatud Arhiveer…" at bounding box center [697, 401] width 1395 height 721
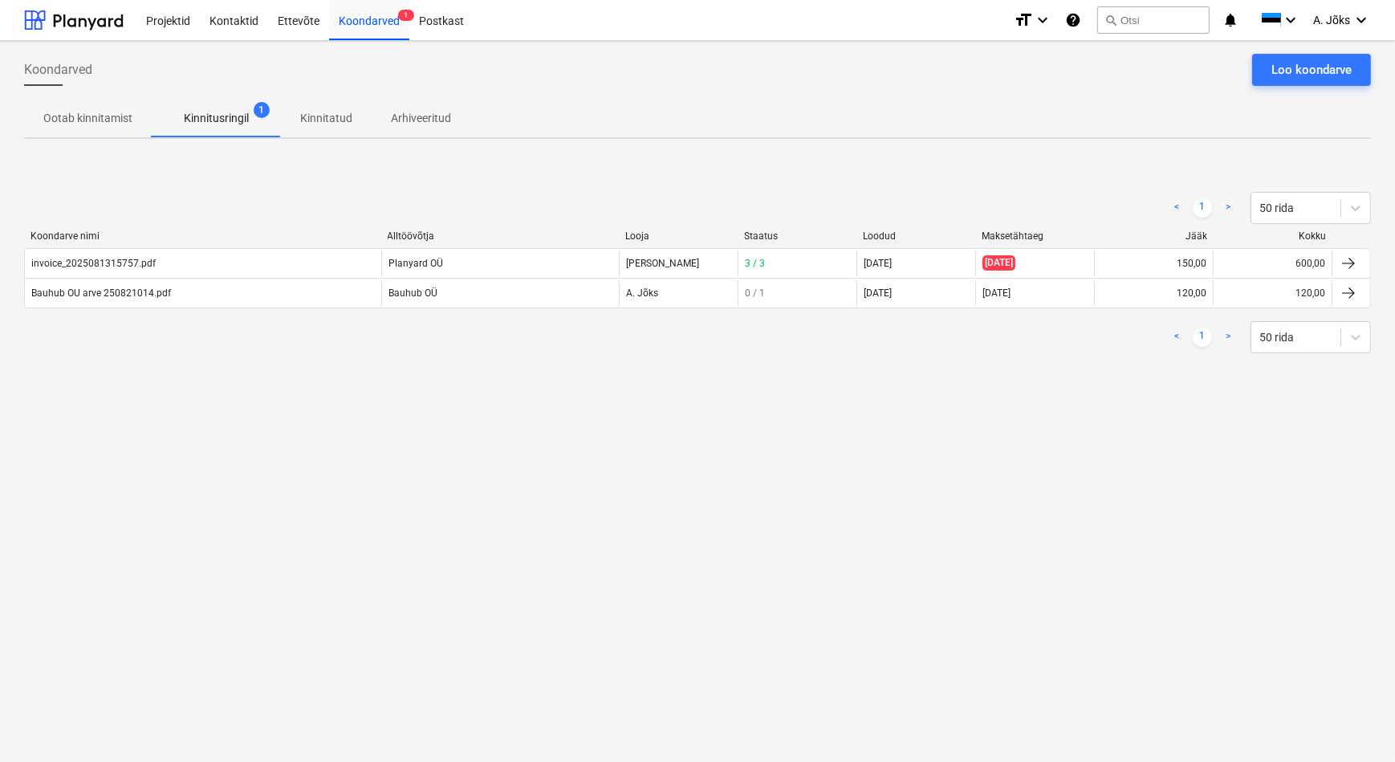
click at [339, 114] on p "Kinnitatud" at bounding box center [326, 118] width 52 height 17
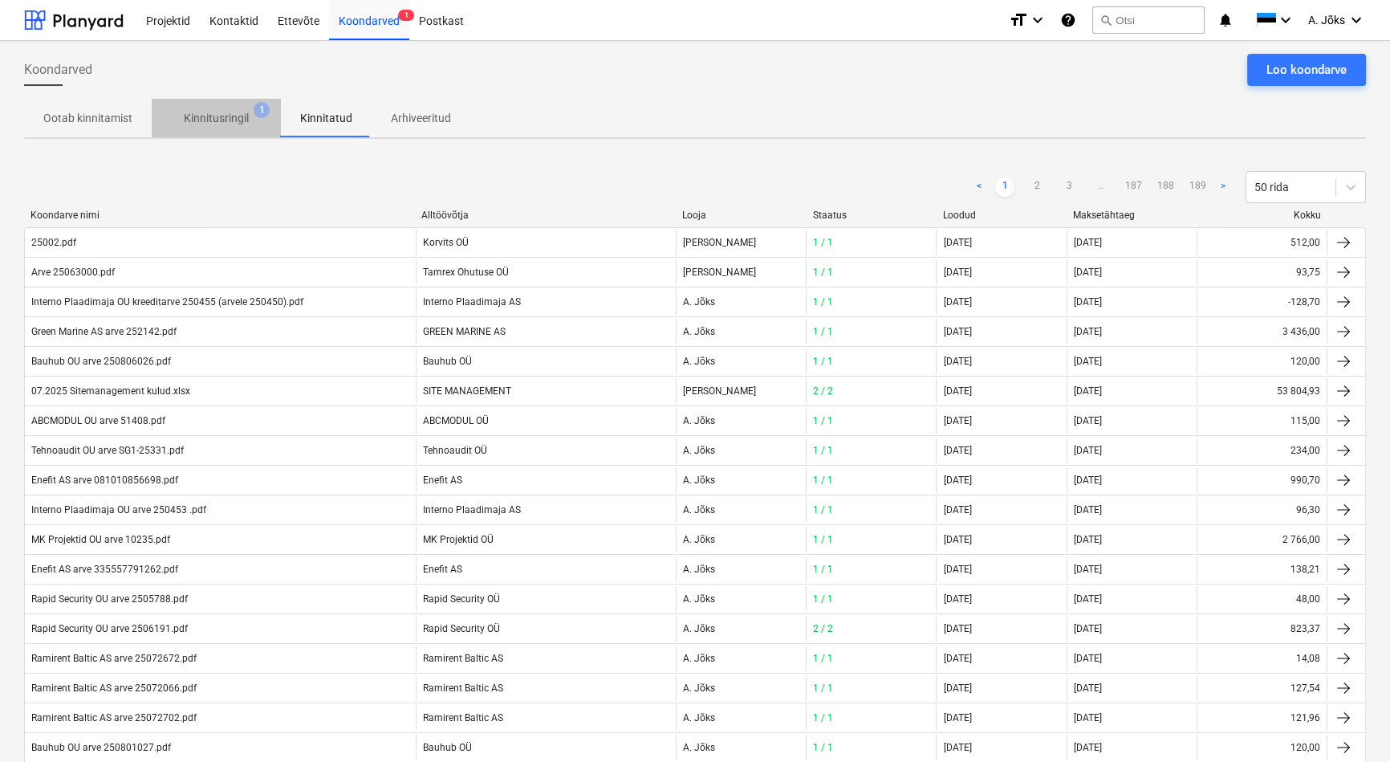
click at [217, 114] on p "Kinnitusringil" at bounding box center [216, 118] width 65 height 17
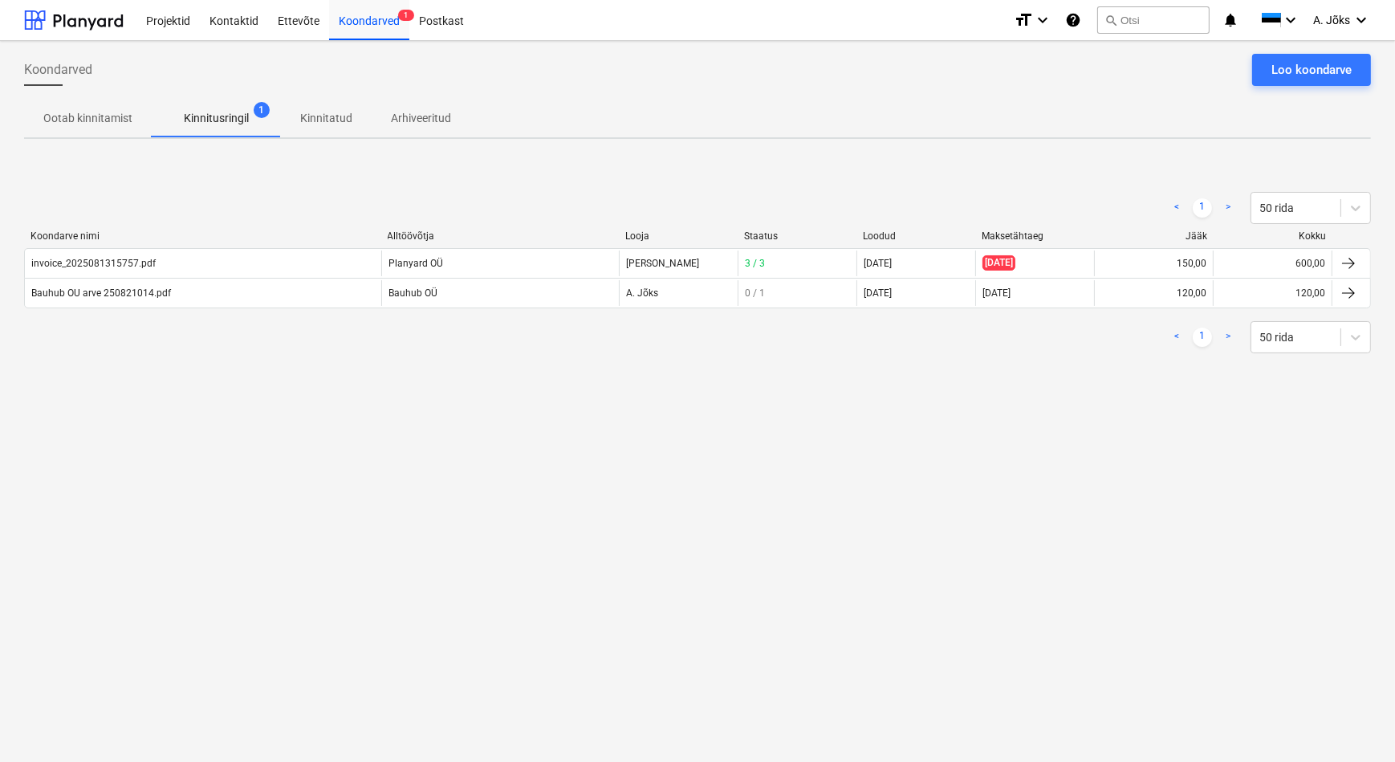
click at [1129, 514] on div "Koondarved Loo koondarve Ootab kinnitamist Kinnitusringil 1 Kinnitatud Arhiveer…" at bounding box center [697, 401] width 1395 height 721
drag, startPoint x: 453, startPoint y: 548, endPoint x: 474, endPoint y: 642, distance: 97.2
click at [453, 548] on div "Koondarved Loo koondarve Ootab kinnitamist Kinnitusringil 1 Kinnitatud Arhiveer…" at bounding box center [697, 401] width 1395 height 721
drag, startPoint x: 701, startPoint y: 562, endPoint x: 621, endPoint y: 422, distance: 161.1
click at [701, 560] on div "Koondarved Loo koondarve Ootab kinnitamist Kinnitusringil 1 Kinnitatud Arhiveer…" at bounding box center [697, 401] width 1395 height 721
